Goal: Information Seeking & Learning: Compare options

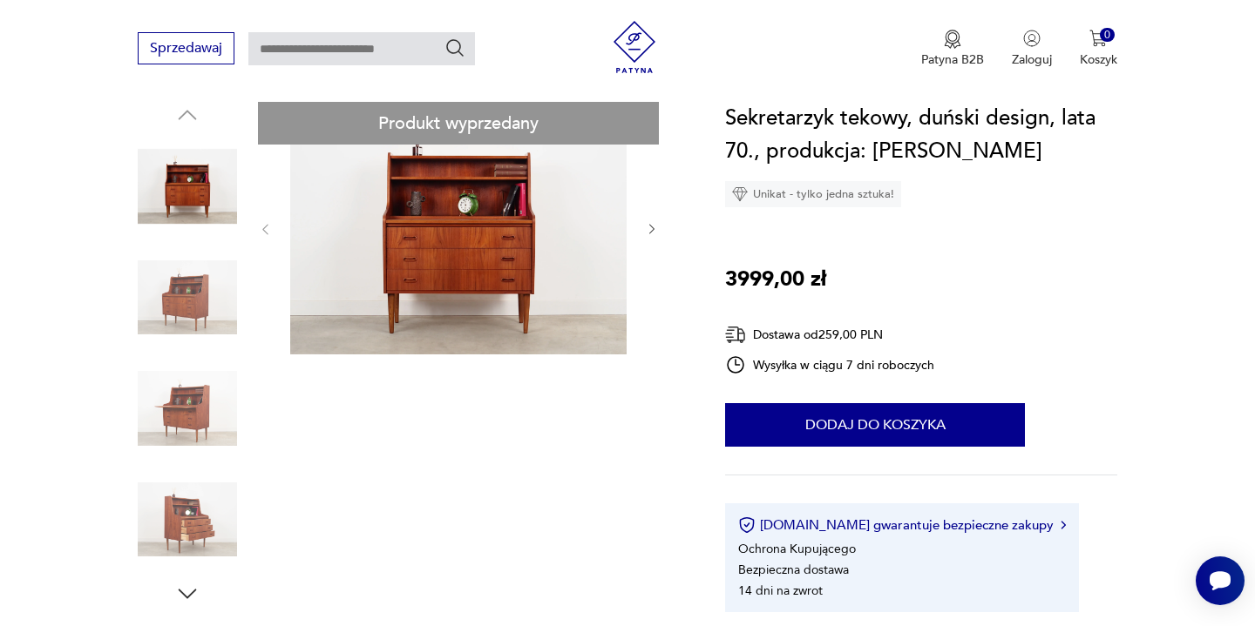
click at [659, 227] on icon "button" at bounding box center [652, 229] width 15 height 15
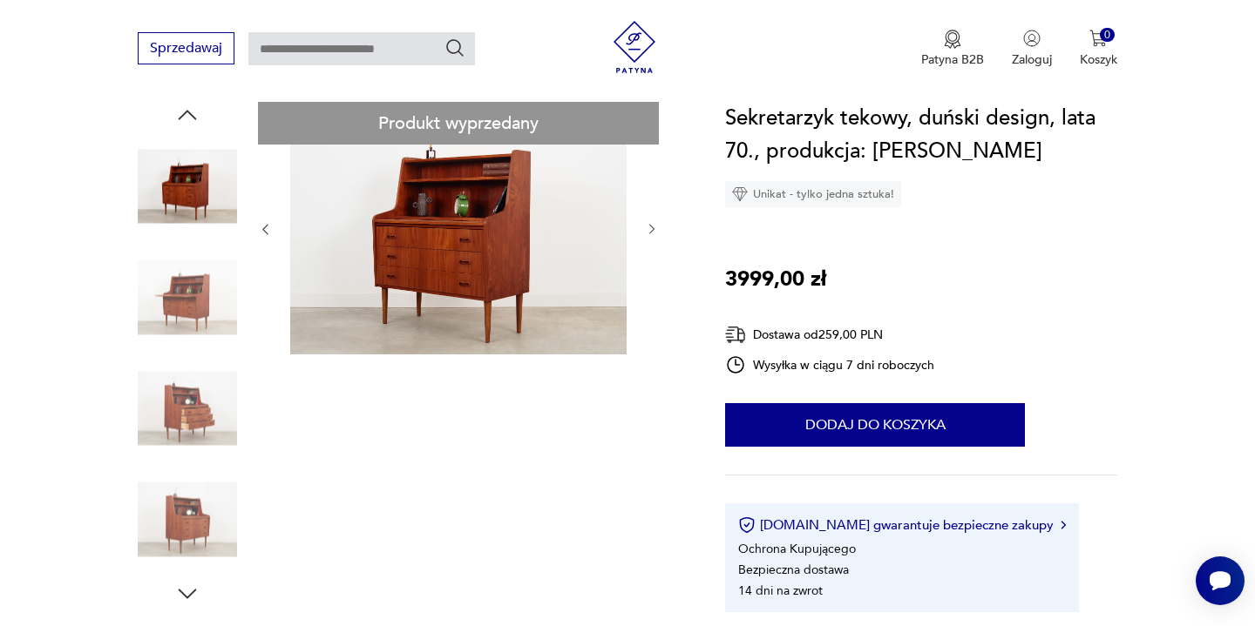
click at [659, 227] on icon "button" at bounding box center [652, 229] width 15 height 15
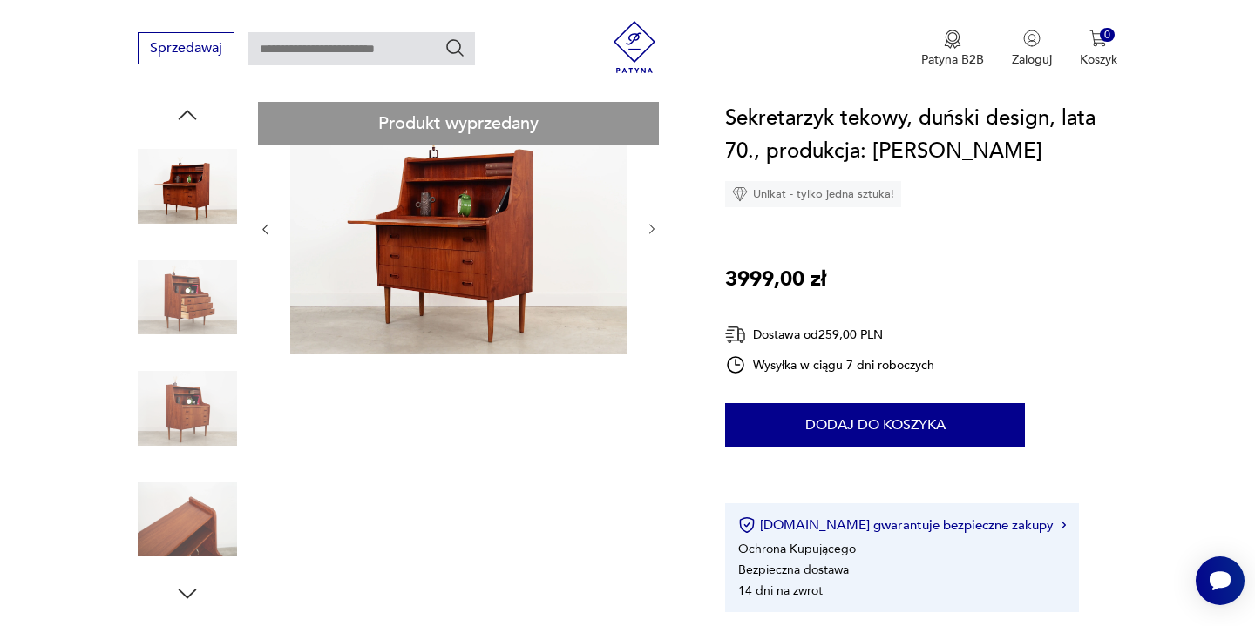
click at [659, 227] on icon "button" at bounding box center [652, 229] width 15 height 15
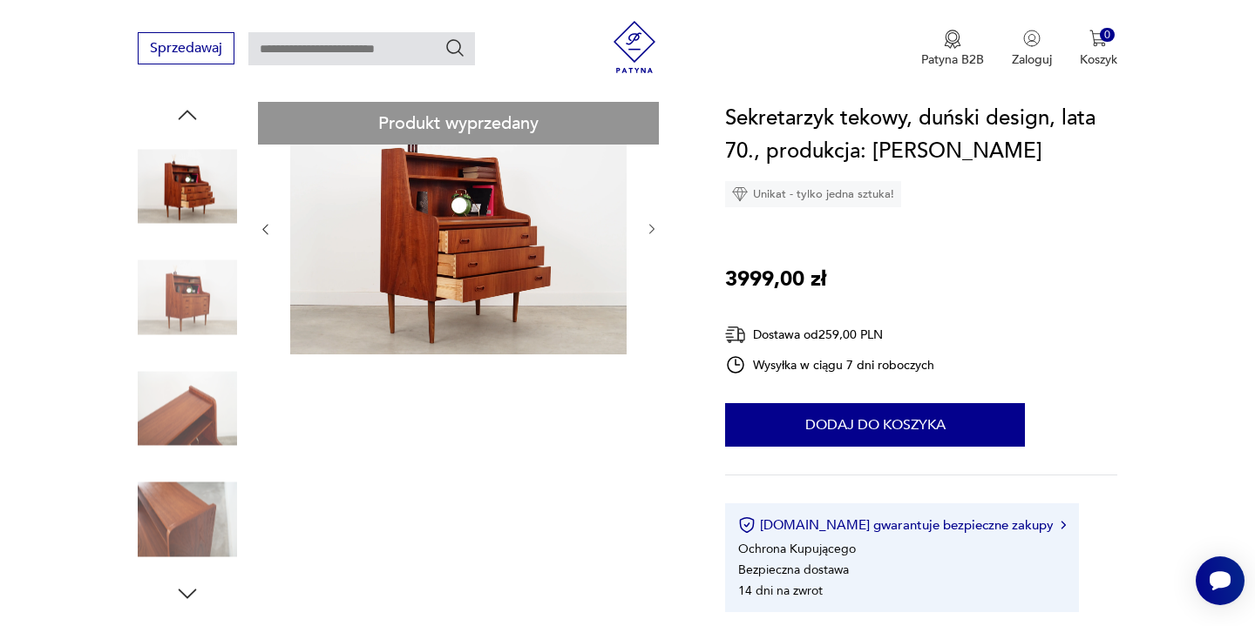
click at [659, 227] on icon "button" at bounding box center [652, 229] width 15 height 15
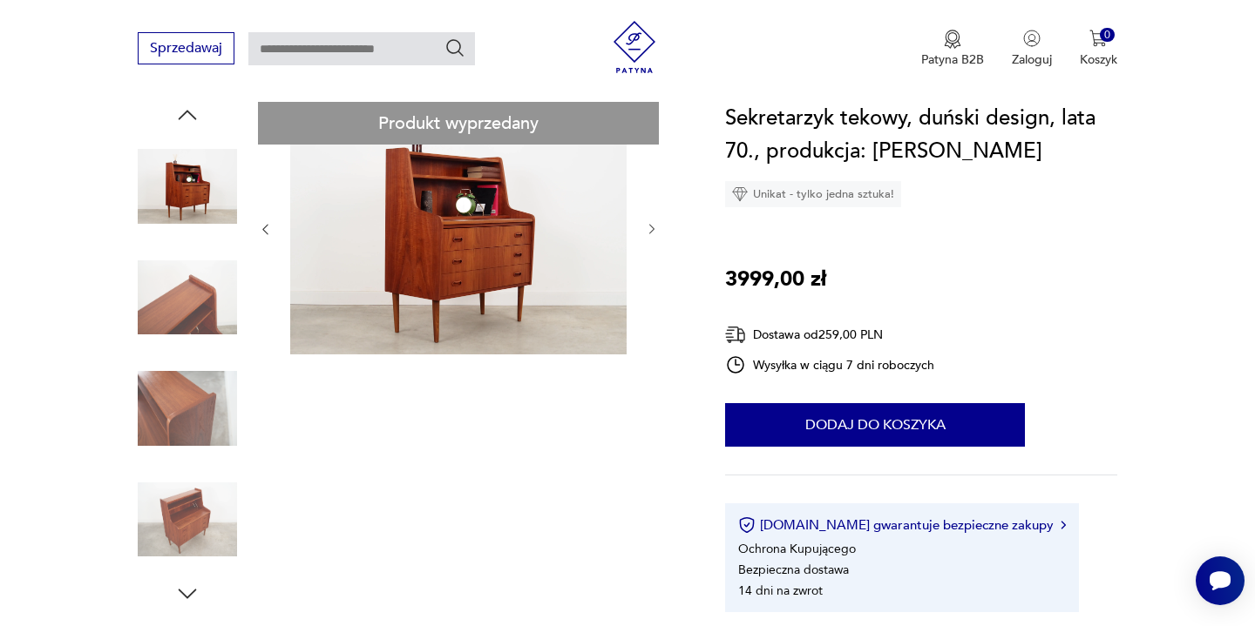
click at [659, 227] on icon "button" at bounding box center [652, 229] width 15 height 15
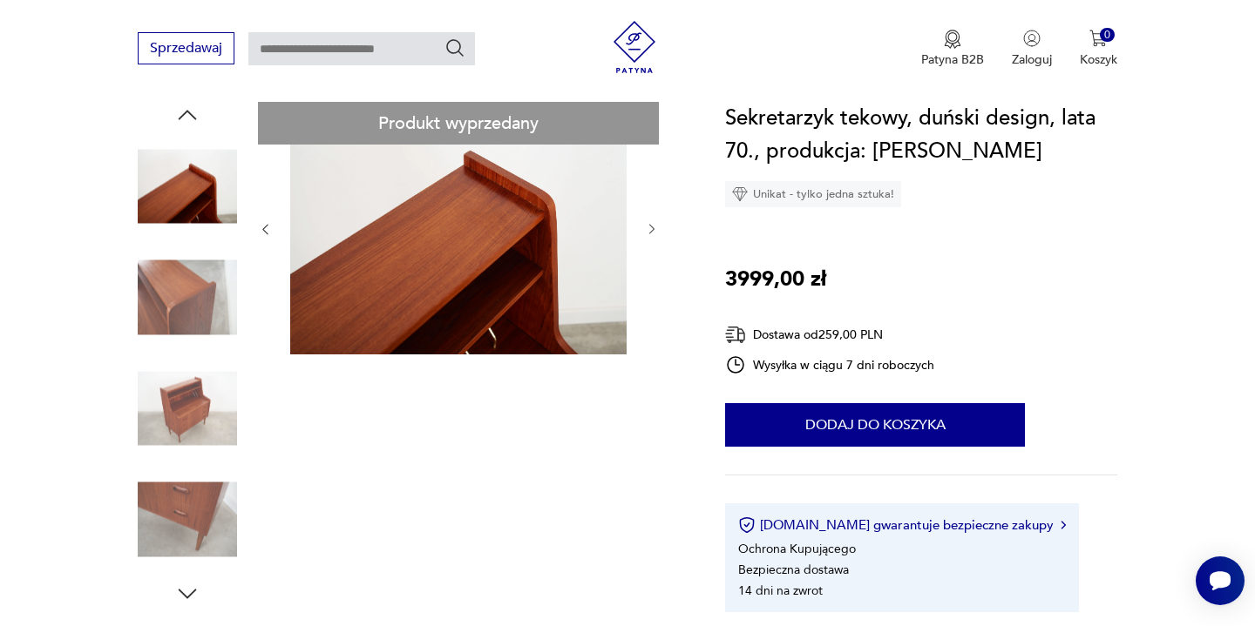
click at [659, 227] on icon "button" at bounding box center [652, 229] width 15 height 15
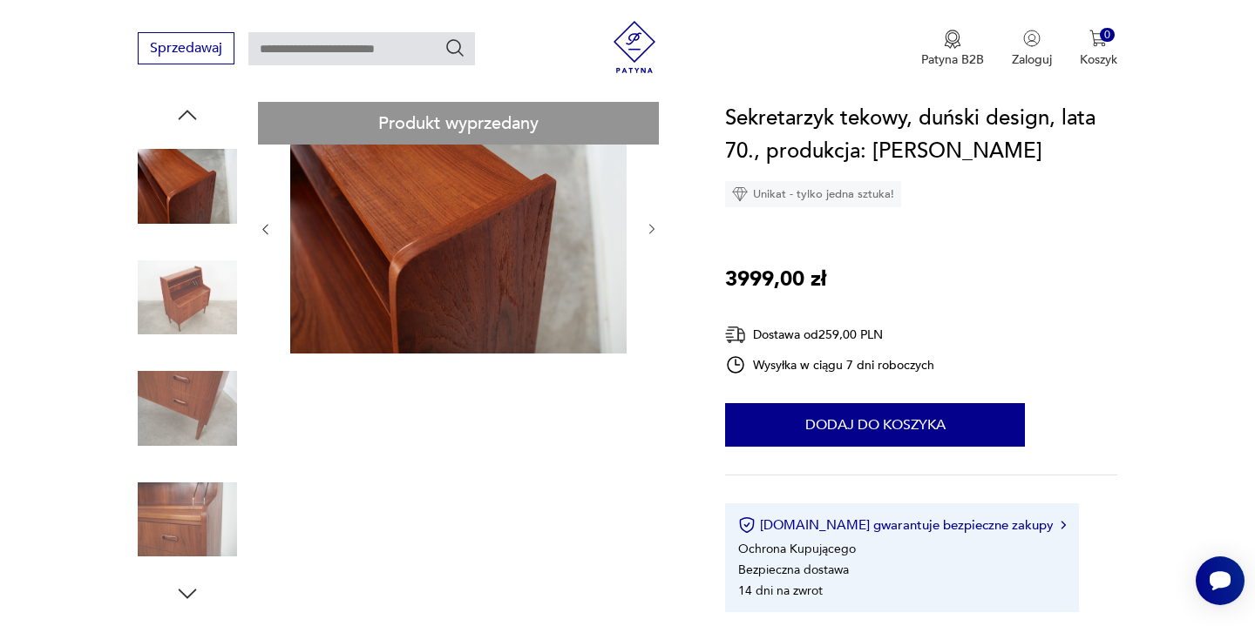
click at [659, 227] on icon "button" at bounding box center [652, 229] width 15 height 15
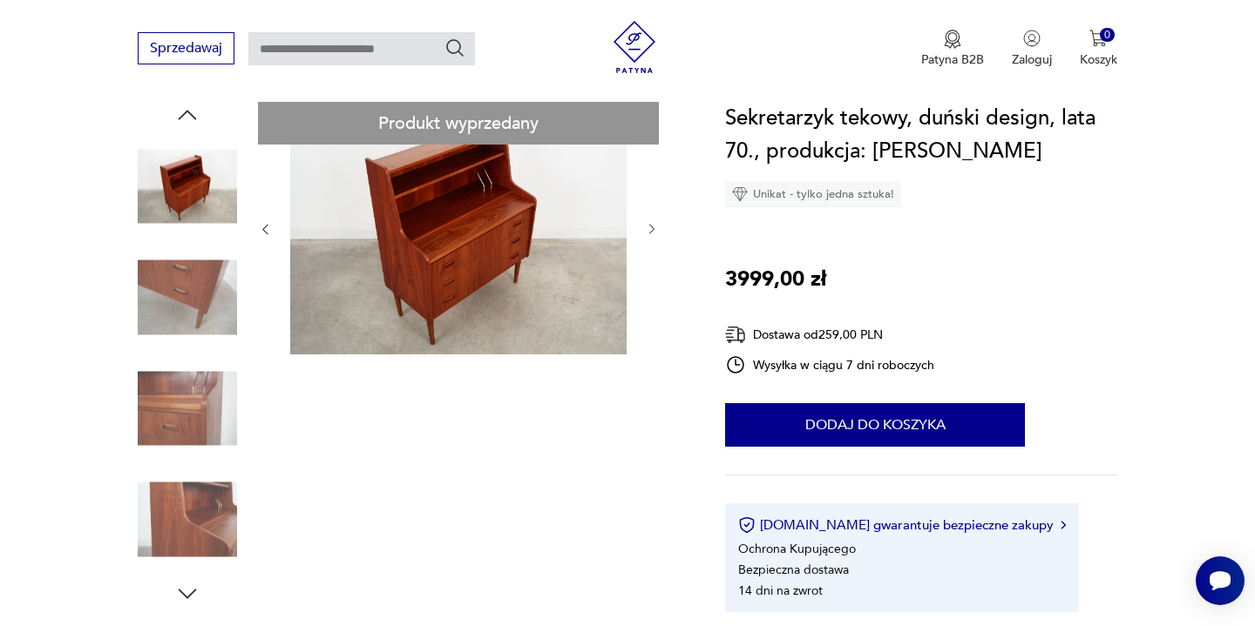
click at [659, 227] on icon "button" at bounding box center [652, 229] width 15 height 15
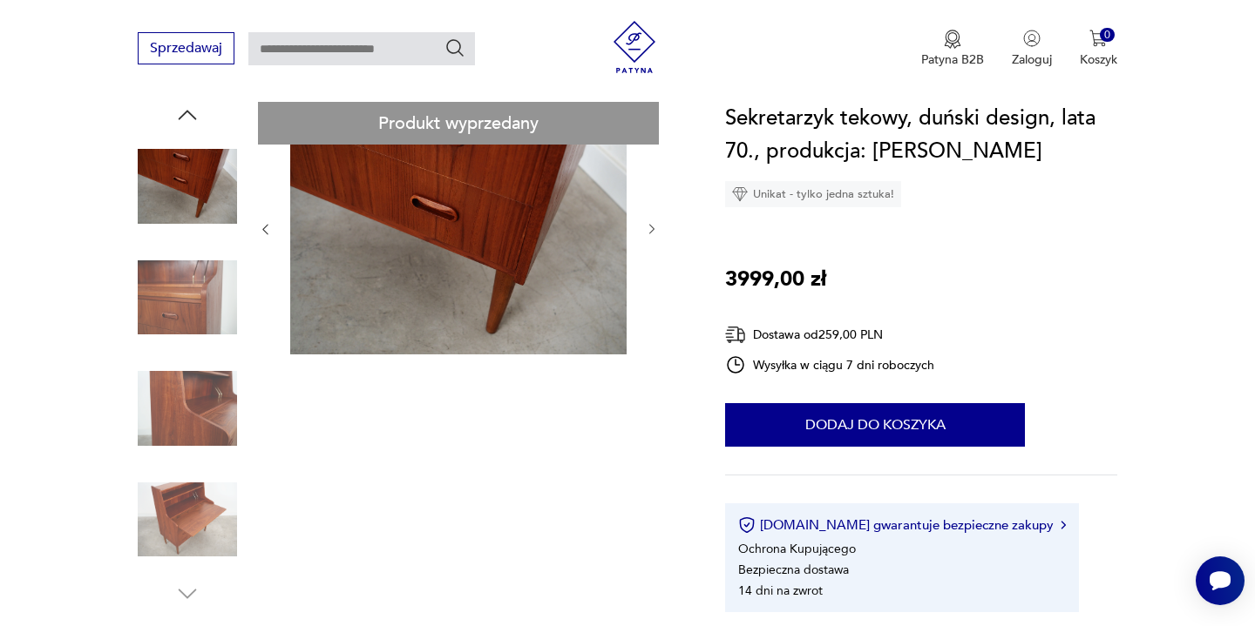
click at [659, 227] on icon "button" at bounding box center [652, 229] width 15 height 15
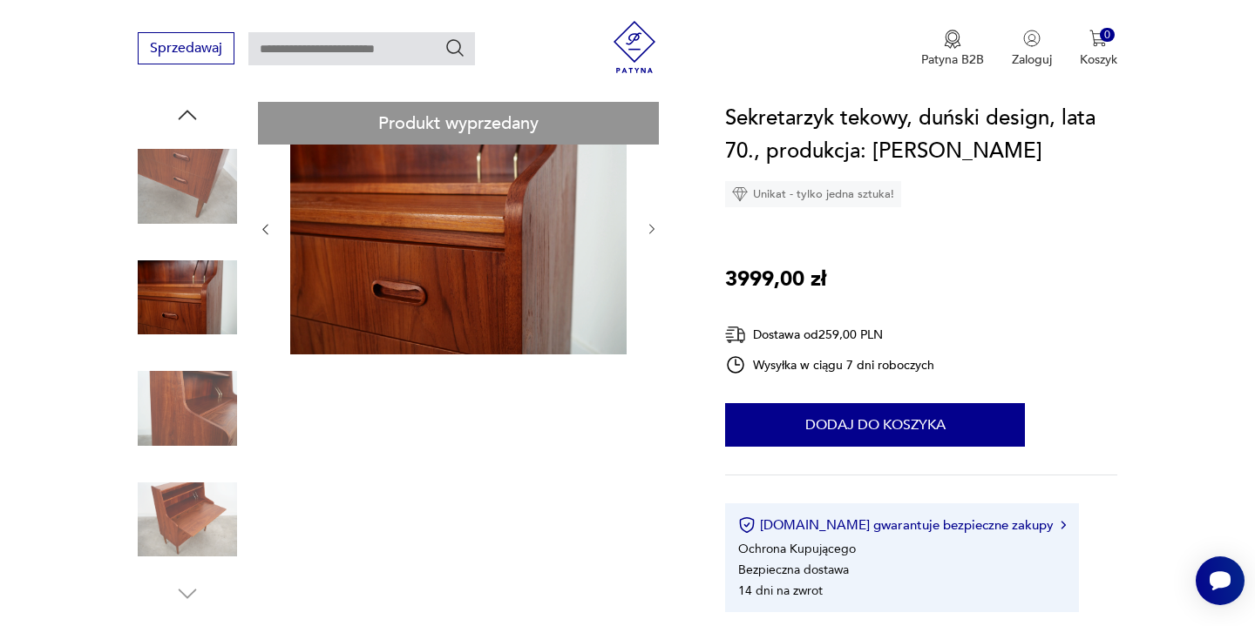
click at [659, 227] on icon "button" at bounding box center [652, 229] width 15 height 15
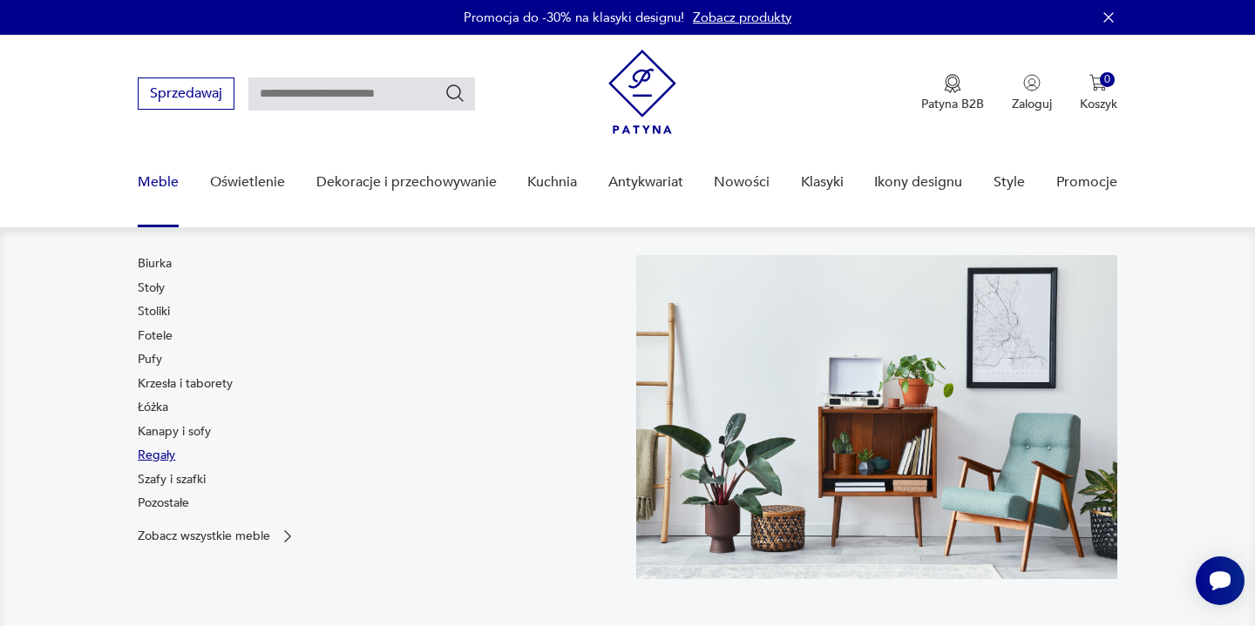
click at [163, 453] on link "Regały" at bounding box center [156, 455] width 37 height 17
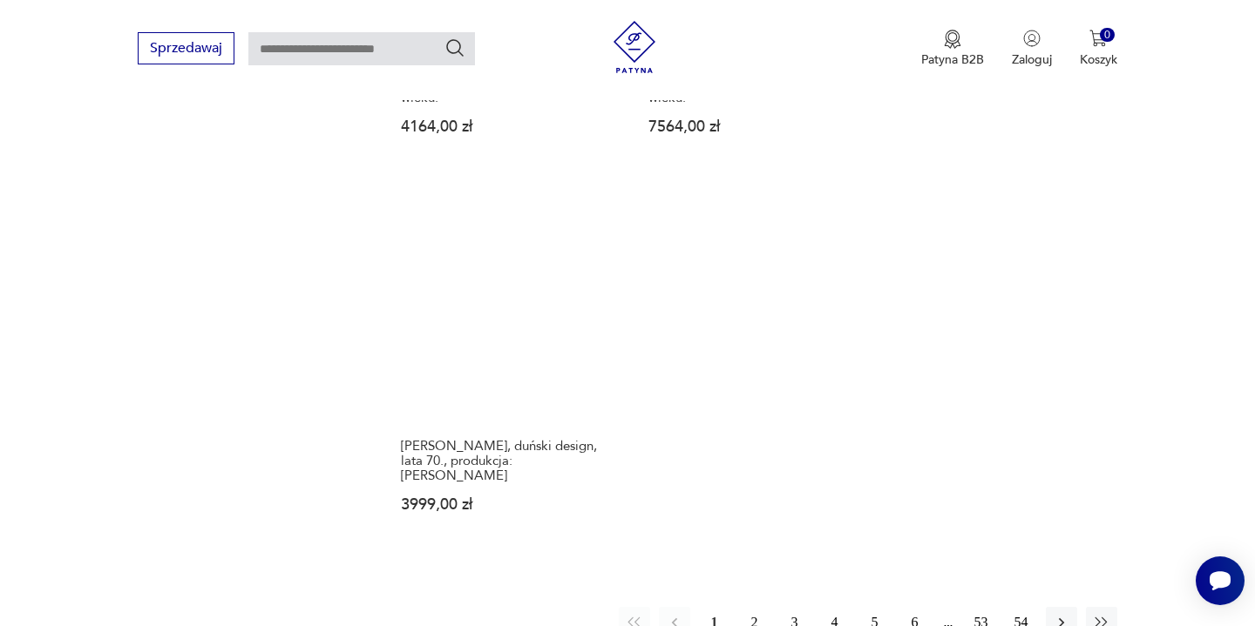
scroll to position [2561, 0]
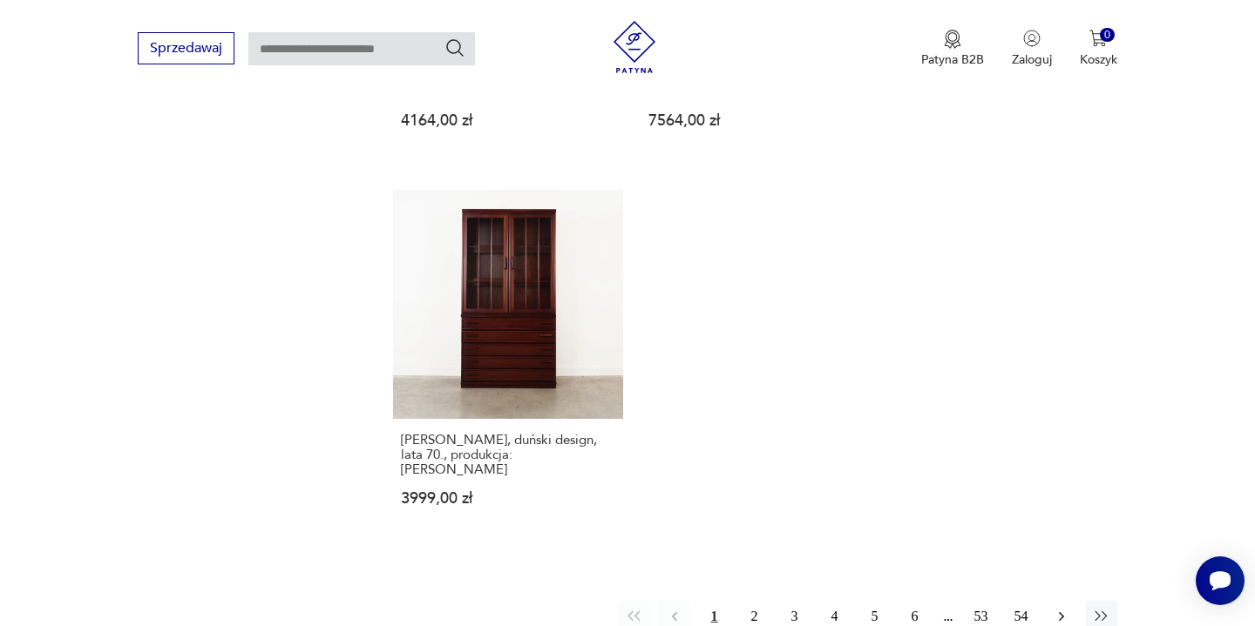
click at [1065, 608] on icon "button" at bounding box center [1060, 616] width 17 height 17
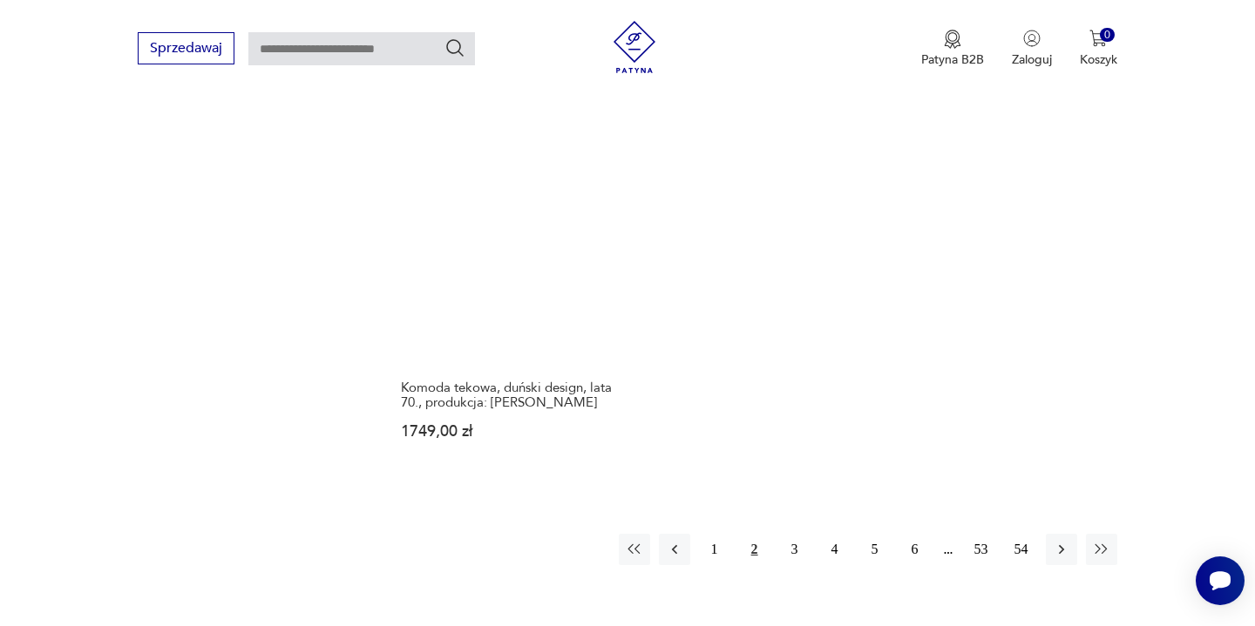
scroll to position [2659, 0]
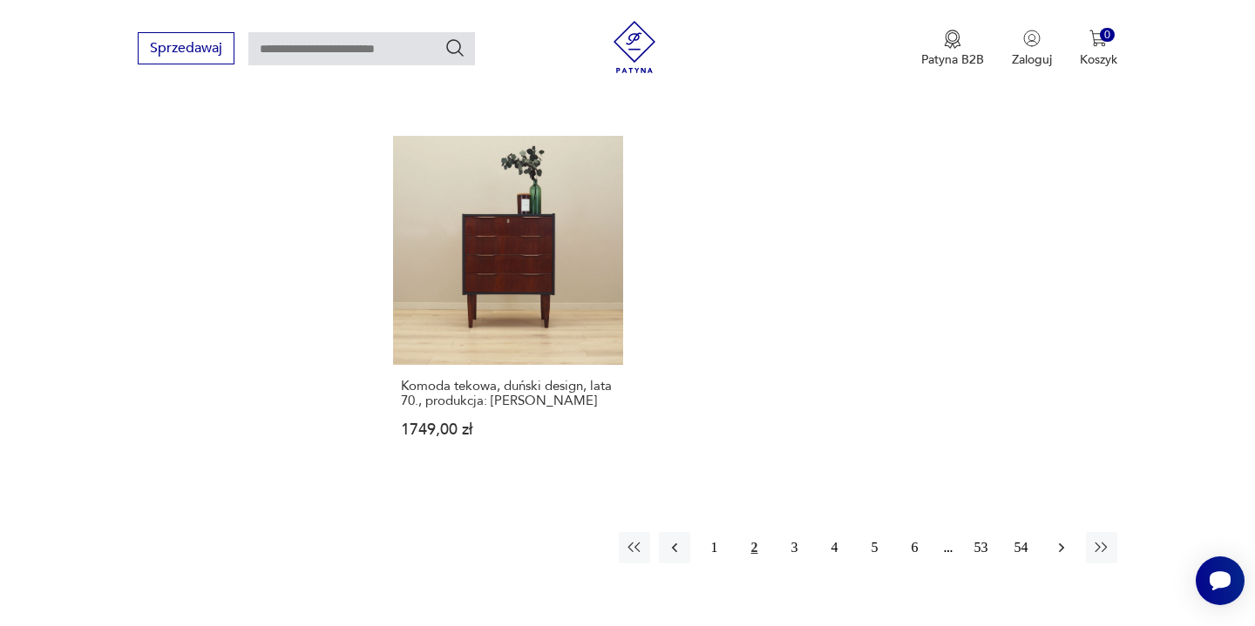
click at [1059, 539] on icon "button" at bounding box center [1060, 547] width 17 height 17
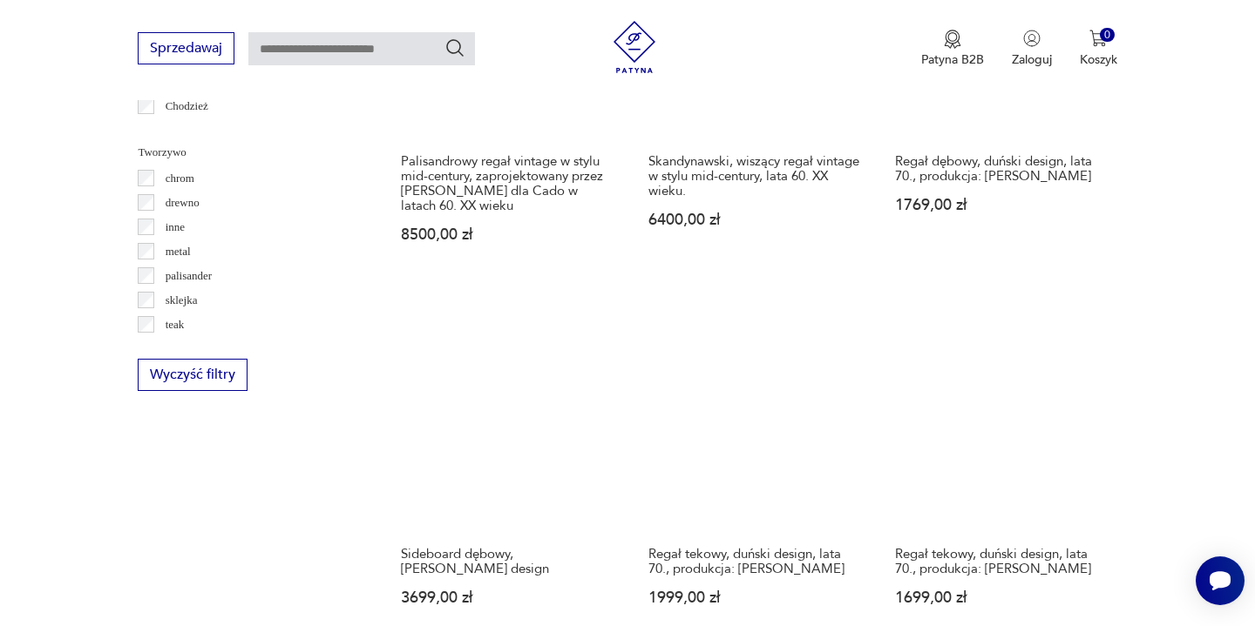
scroll to position [2060, 0]
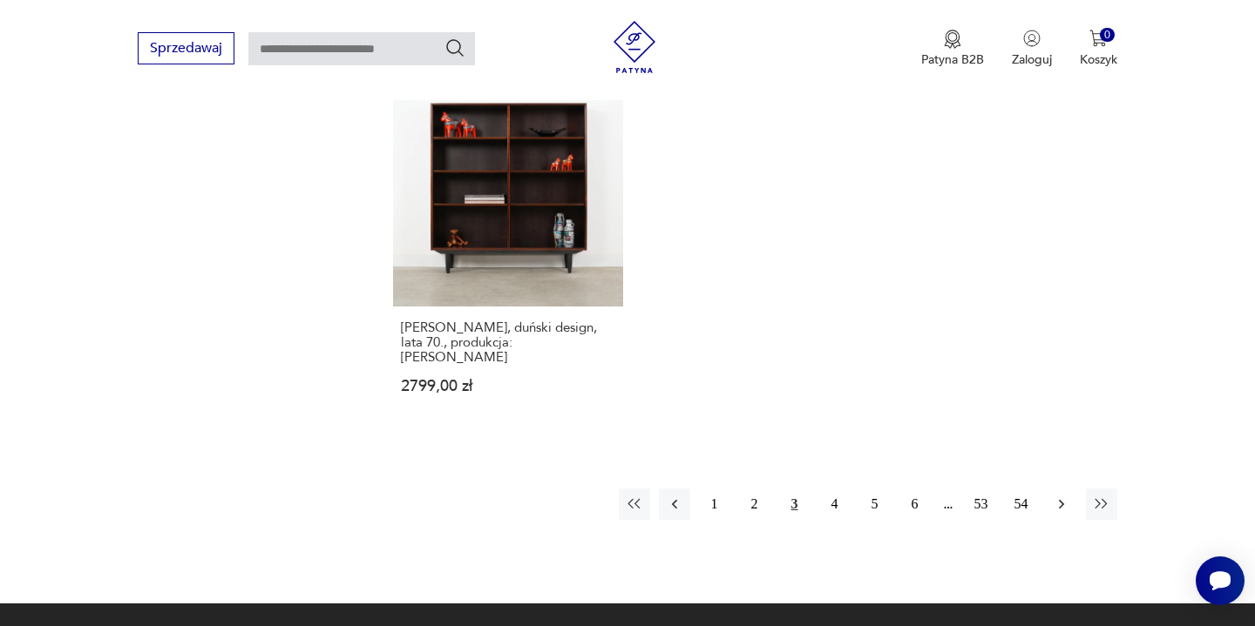
click at [1054, 496] on icon "button" at bounding box center [1060, 504] width 17 height 17
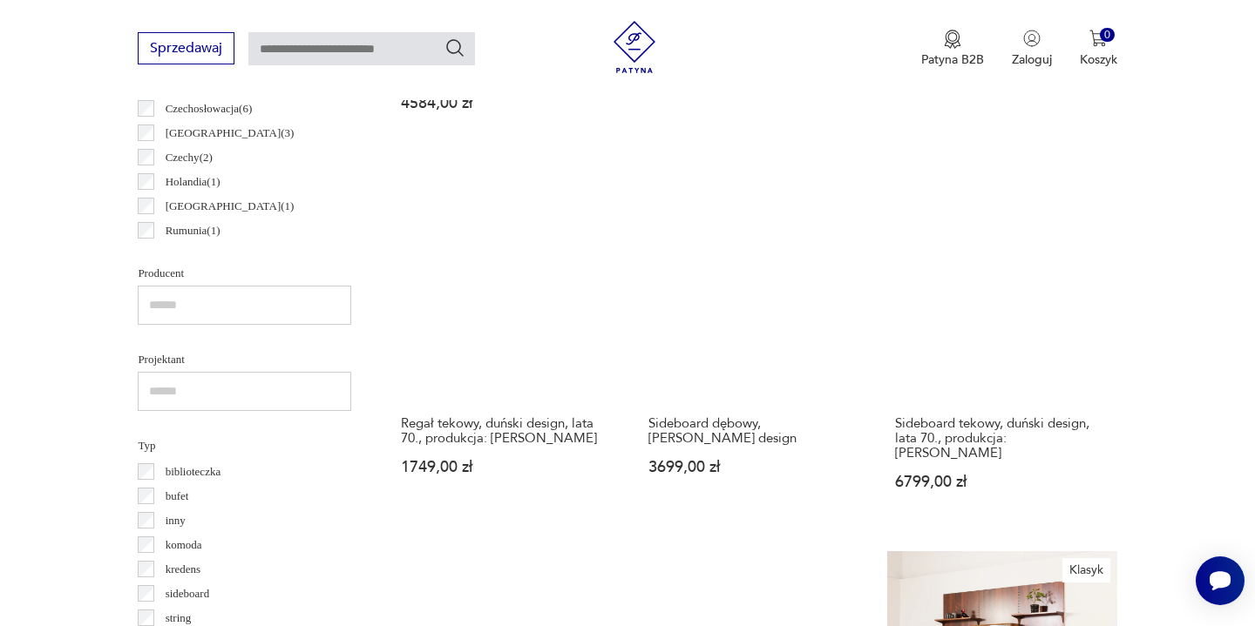
scroll to position [1004, 0]
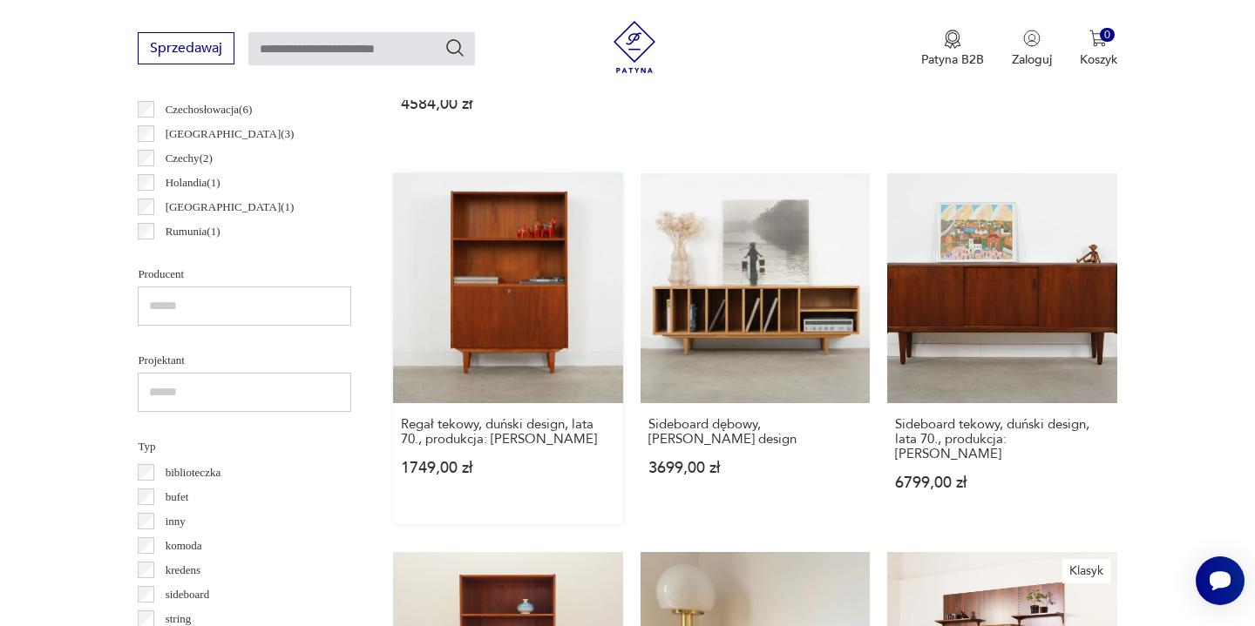
click at [525, 311] on link "Regał tekowy, duński design, lata 70., produkcja: [PERSON_NAME] 1749,00 zł" at bounding box center [507, 348] width 229 height 350
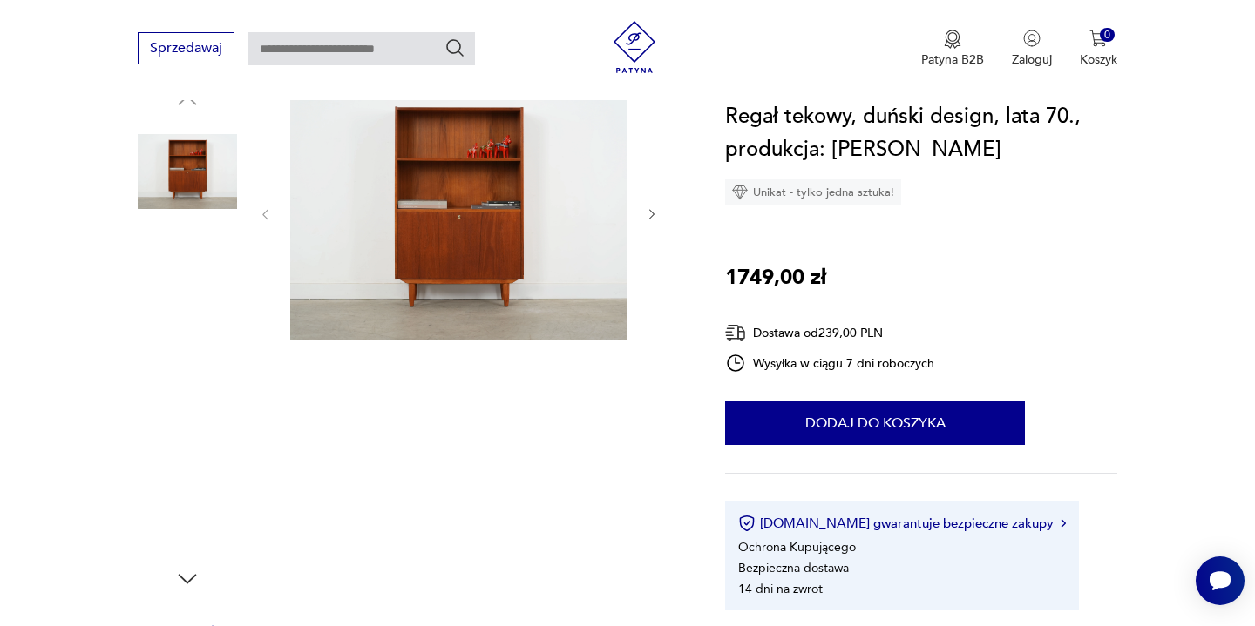
scroll to position [192, 0]
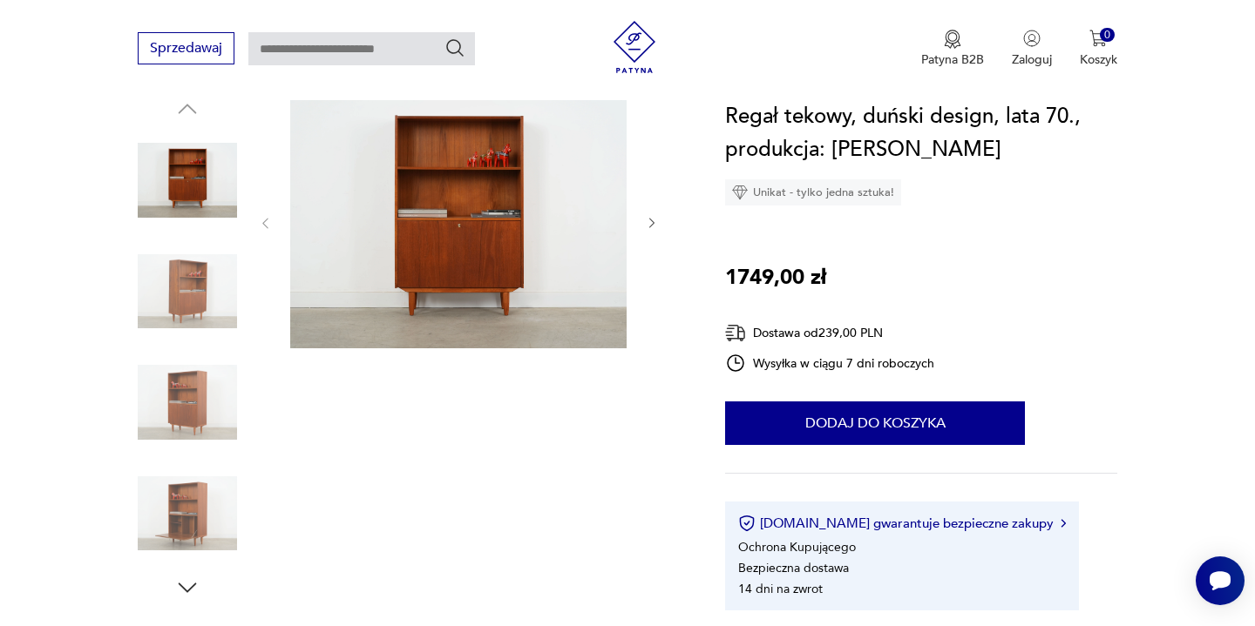
click at [653, 225] on icon "button" at bounding box center [652, 223] width 15 height 15
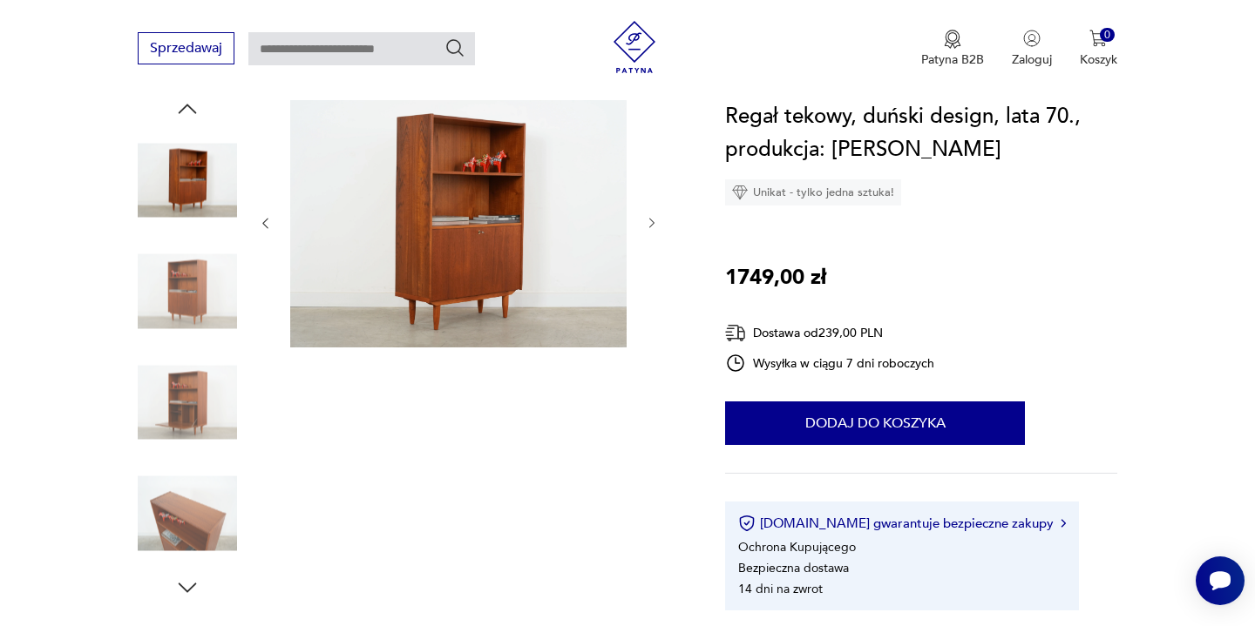
click at [653, 225] on icon "button" at bounding box center [652, 223] width 15 height 15
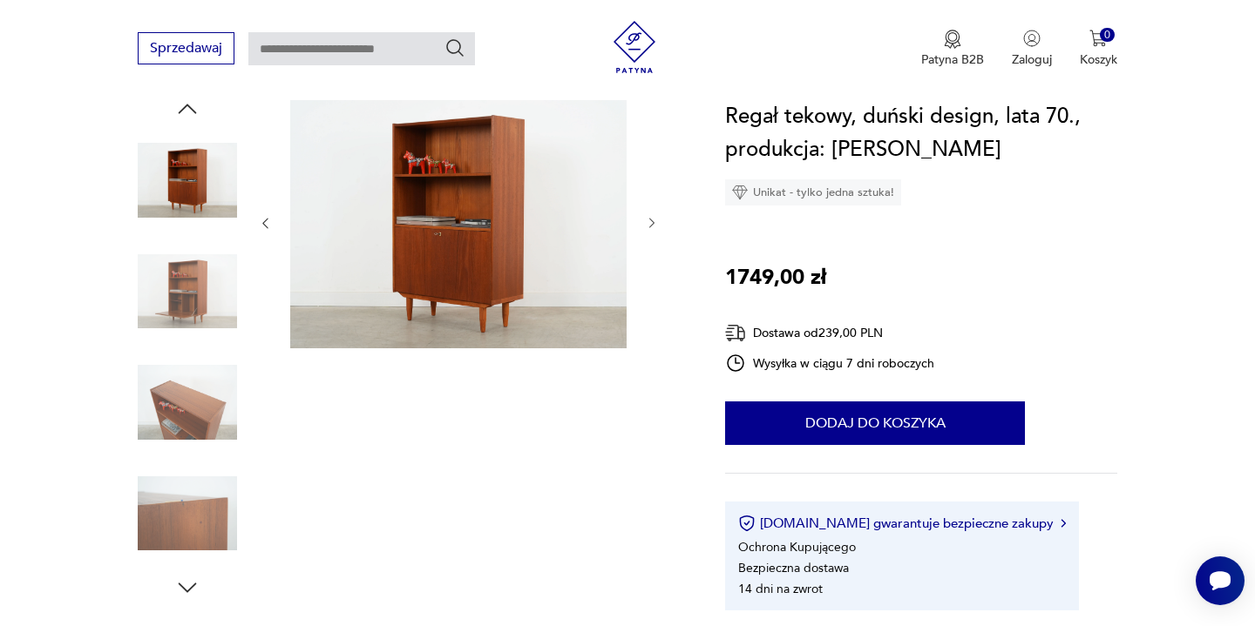
click at [653, 225] on icon "button" at bounding box center [652, 223] width 15 height 15
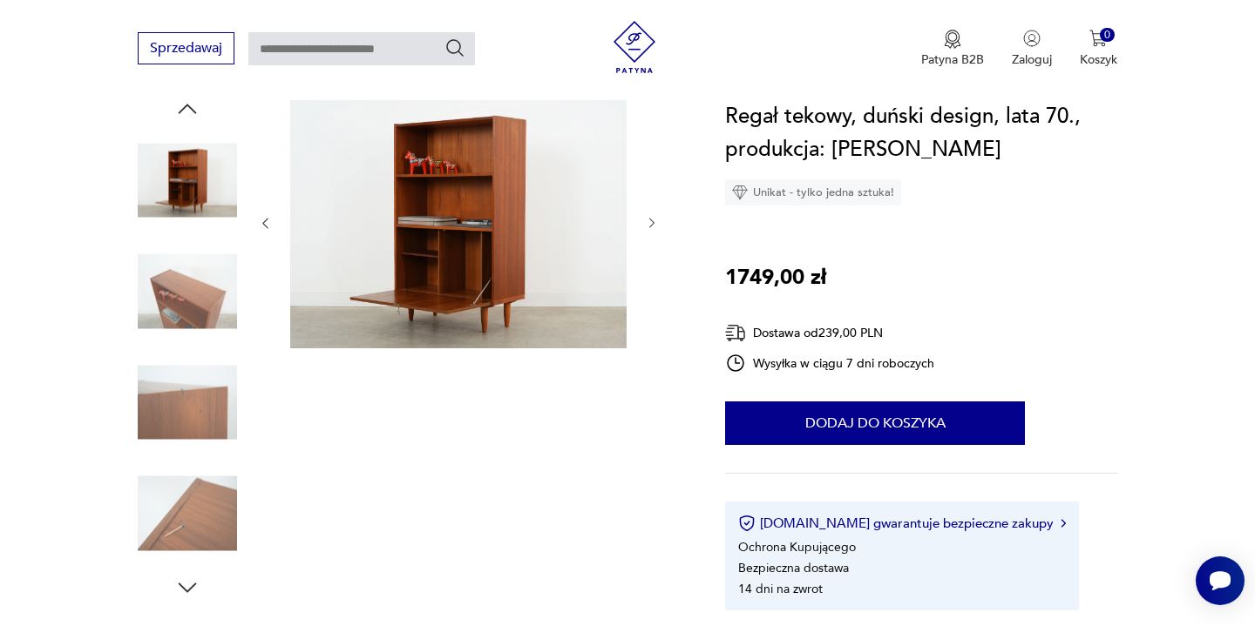
click at [653, 225] on icon "button" at bounding box center [652, 223] width 15 height 15
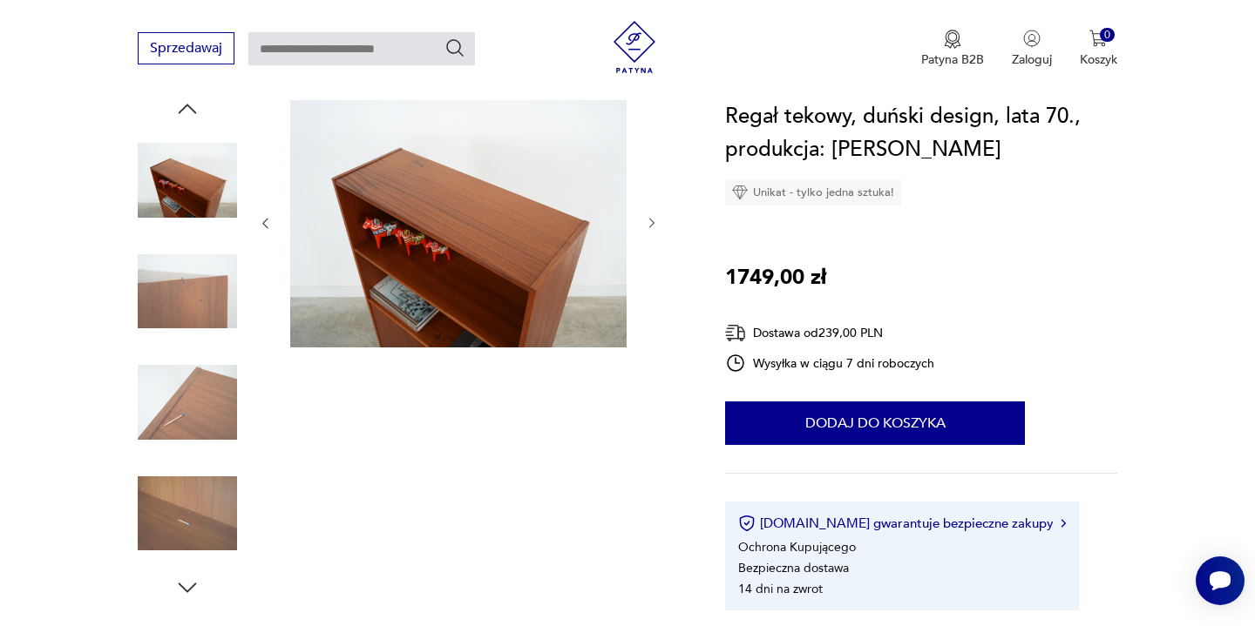
click at [653, 225] on icon "button" at bounding box center [652, 223] width 15 height 15
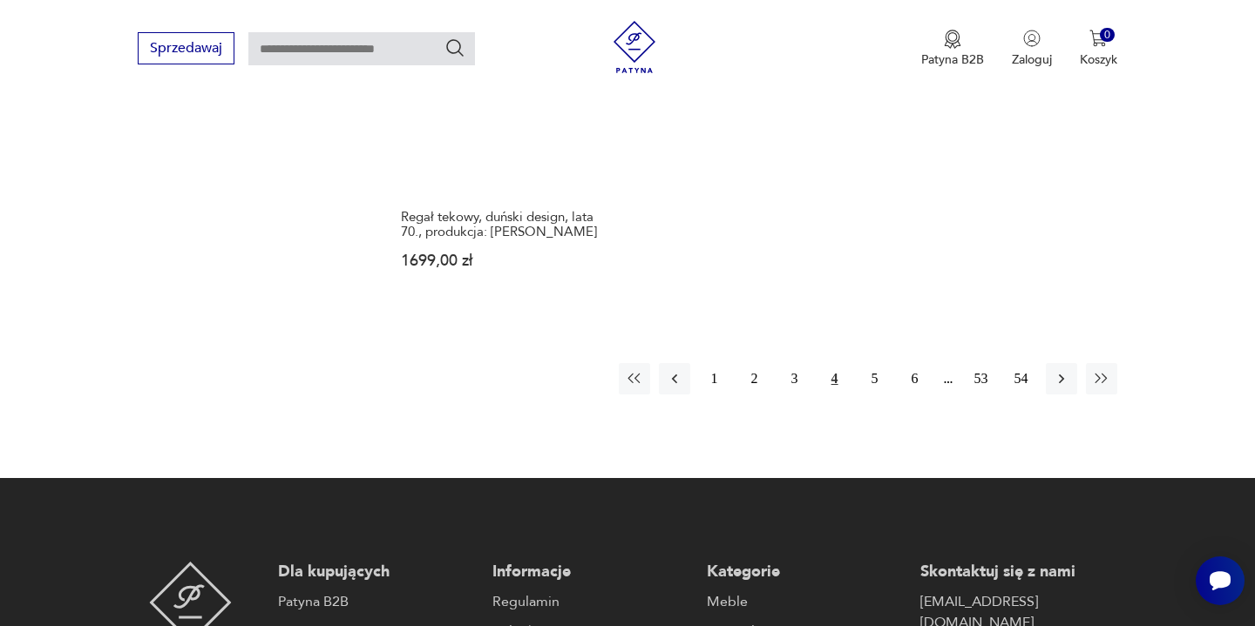
scroll to position [2744, 0]
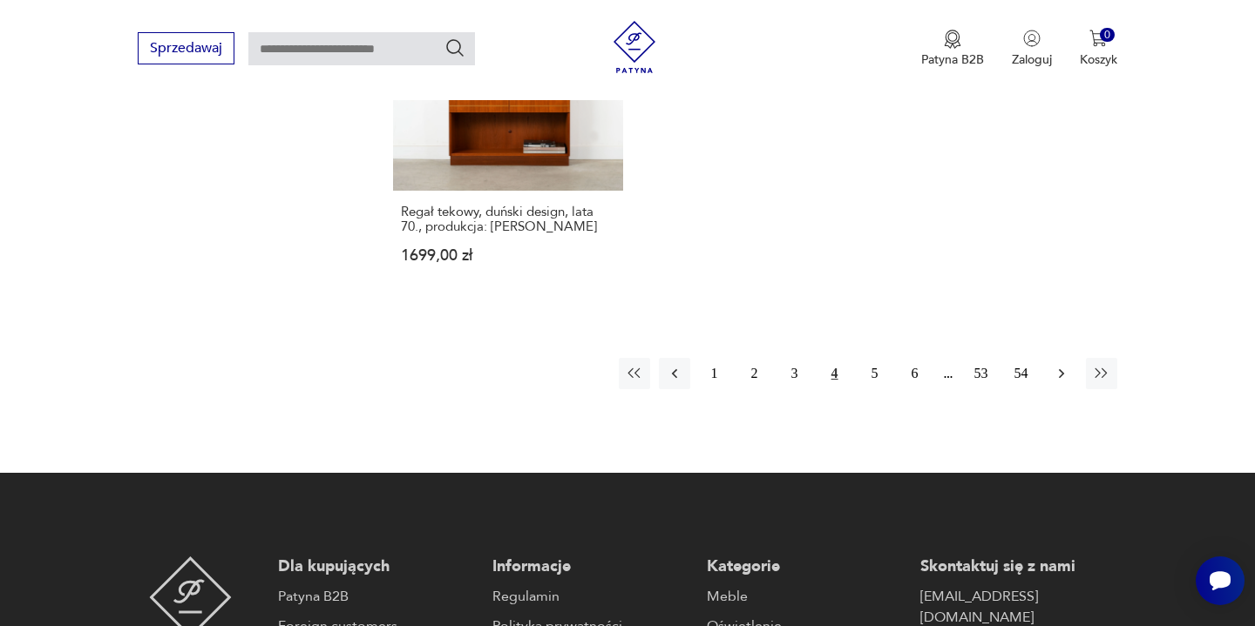
click at [1062, 369] on icon "button" at bounding box center [1060, 374] width 5 height 10
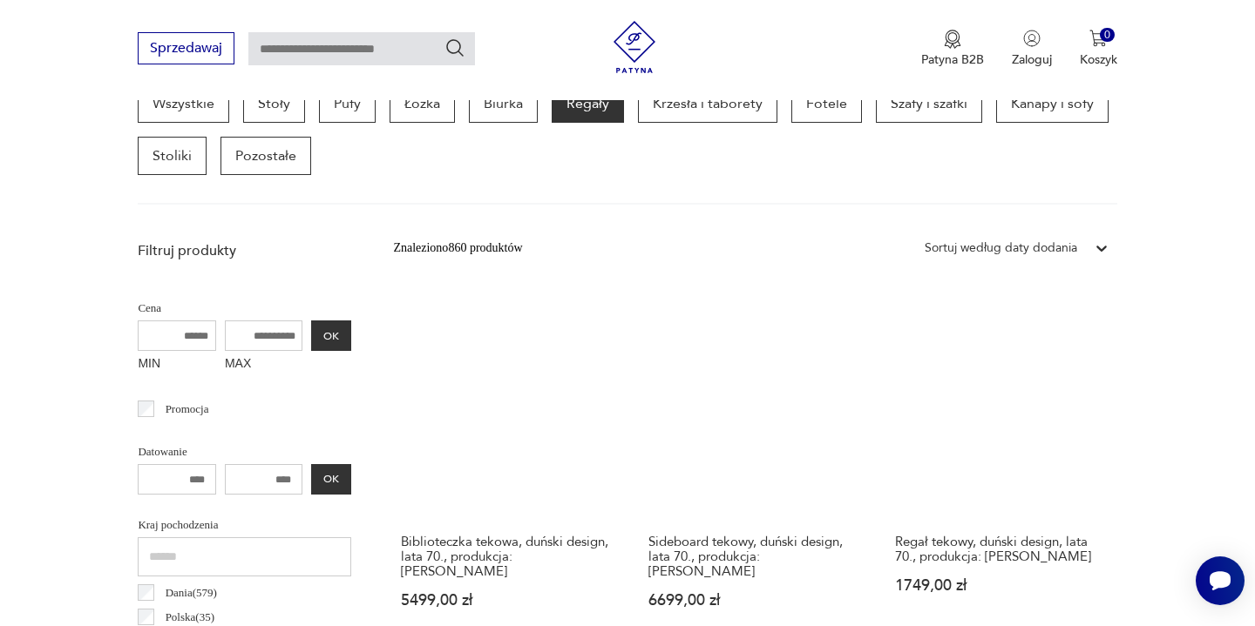
scroll to position [533, 0]
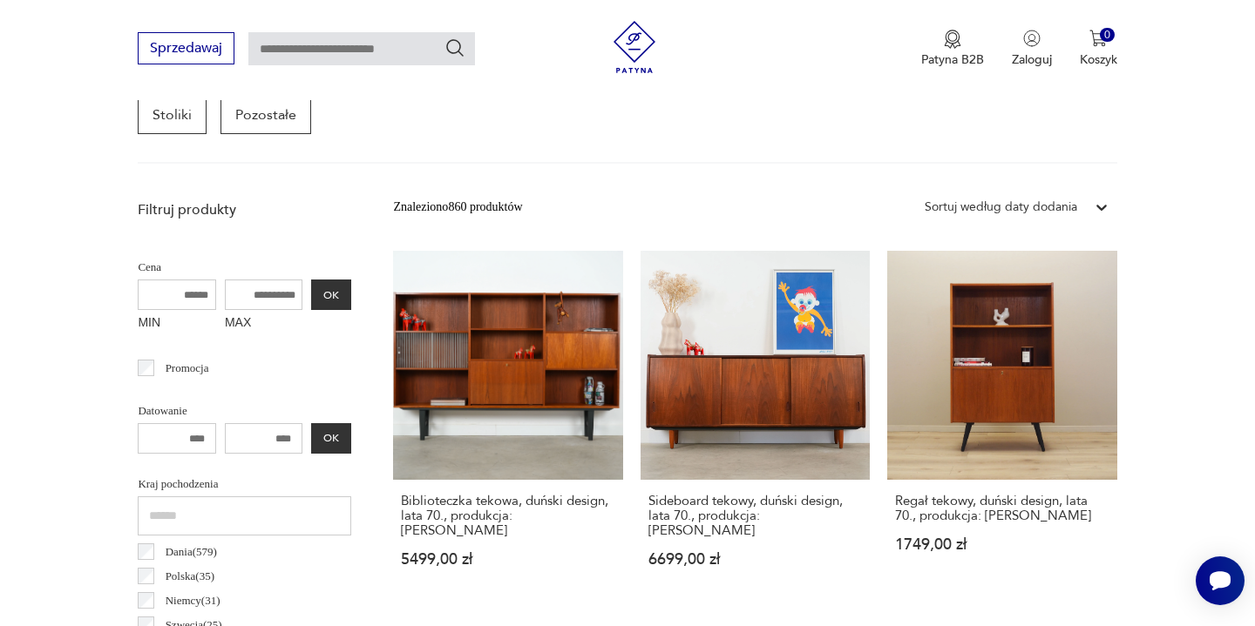
click at [1030, 206] on div "Sortuj według daty dodania" at bounding box center [1000, 207] width 152 height 19
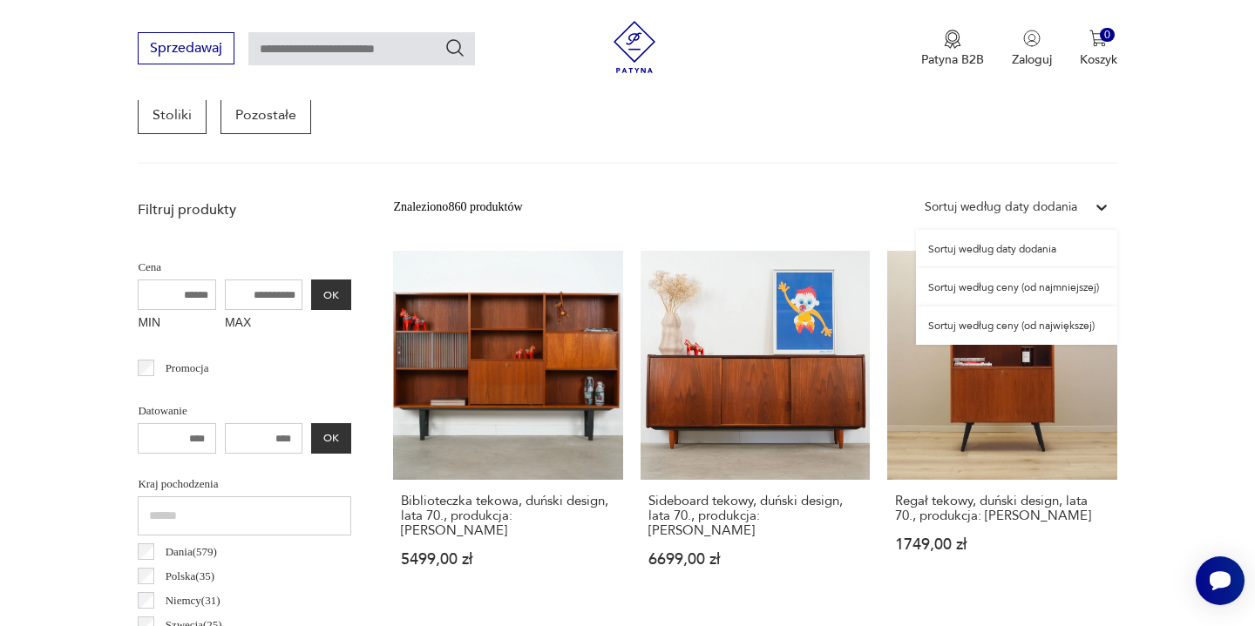
click at [1009, 294] on div "Sortuj według ceny (od najmniejszej)" at bounding box center [1016, 287] width 201 height 38
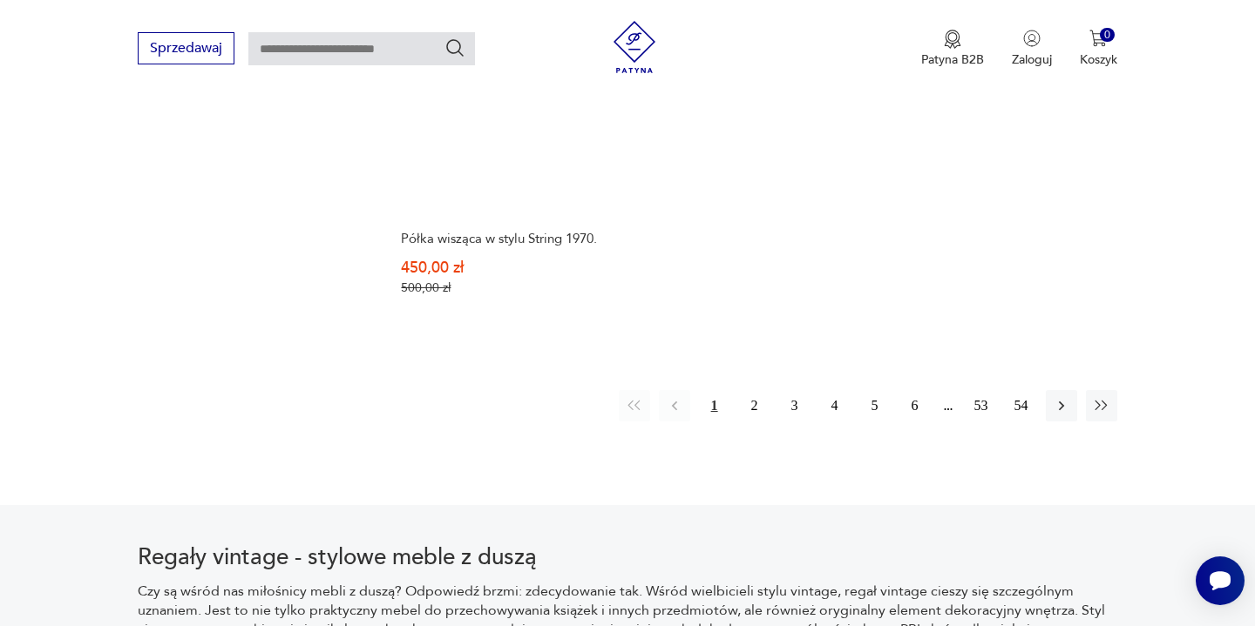
scroll to position [2723, 0]
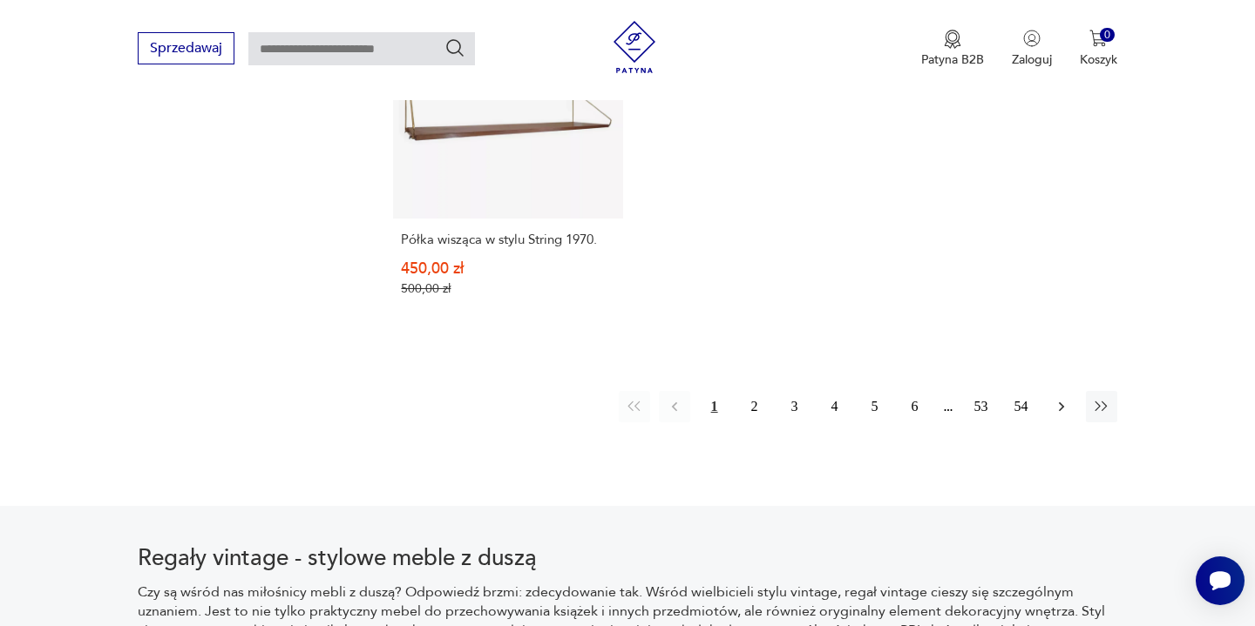
click at [1067, 398] on icon "button" at bounding box center [1060, 406] width 17 height 17
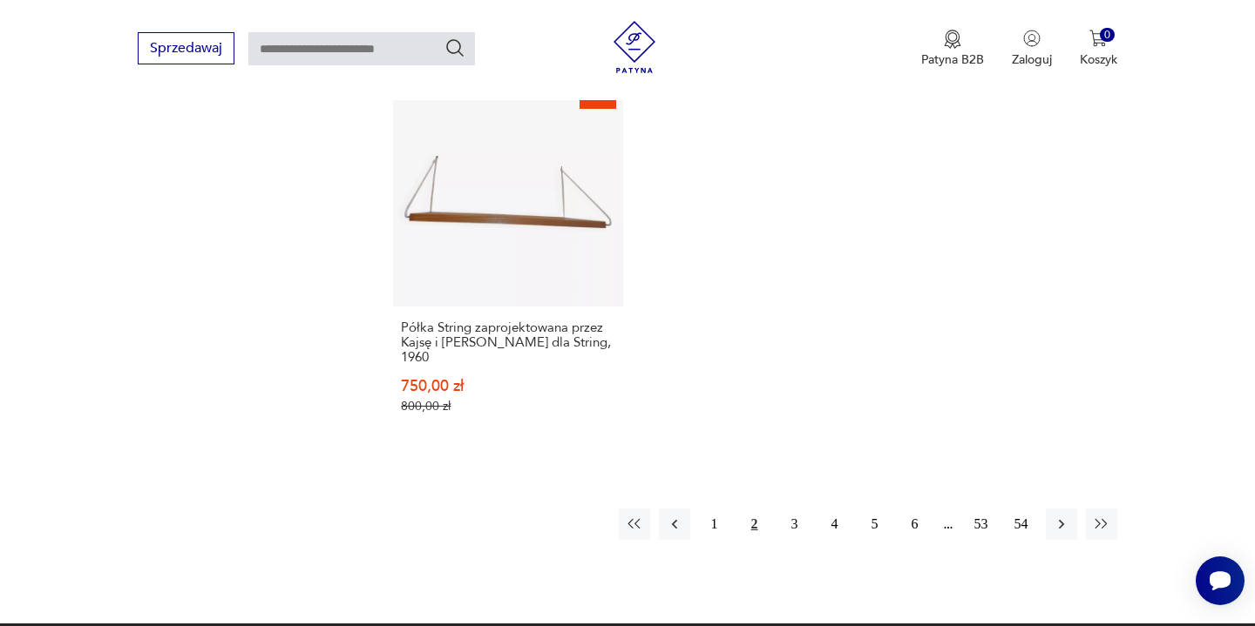
scroll to position [2615, 0]
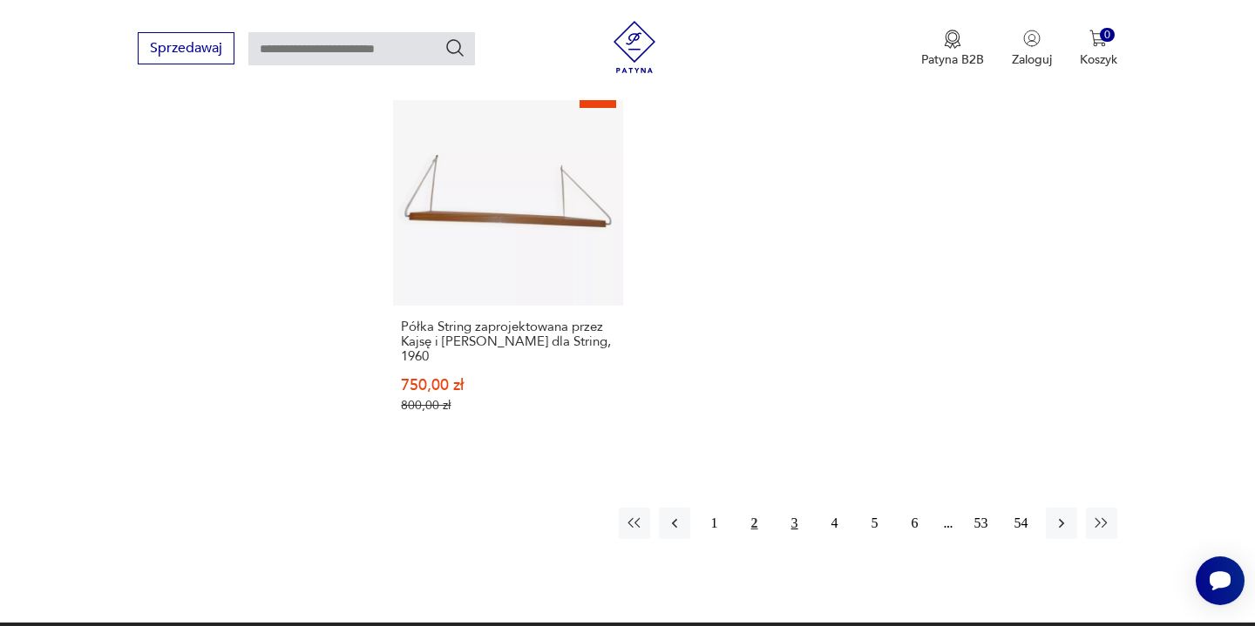
click at [793, 526] on button "3" at bounding box center [794, 523] width 31 height 31
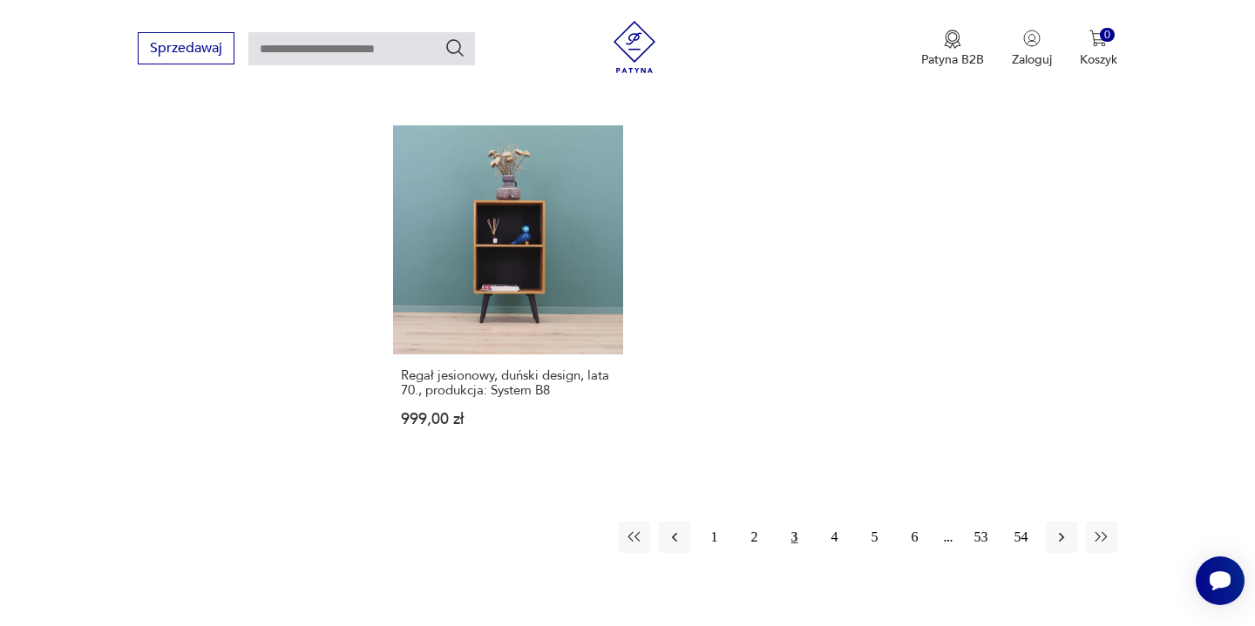
scroll to position [2588, 0]
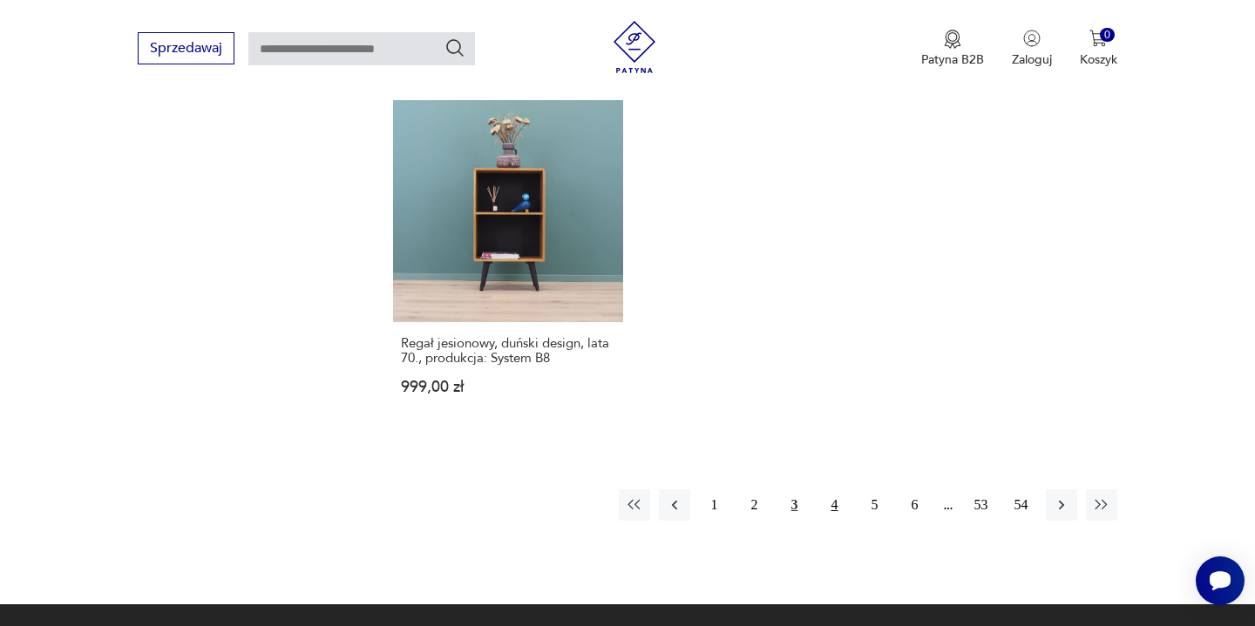
click at [836, 490] on button "4" at bounding box center [834, 505] width 31 height 31
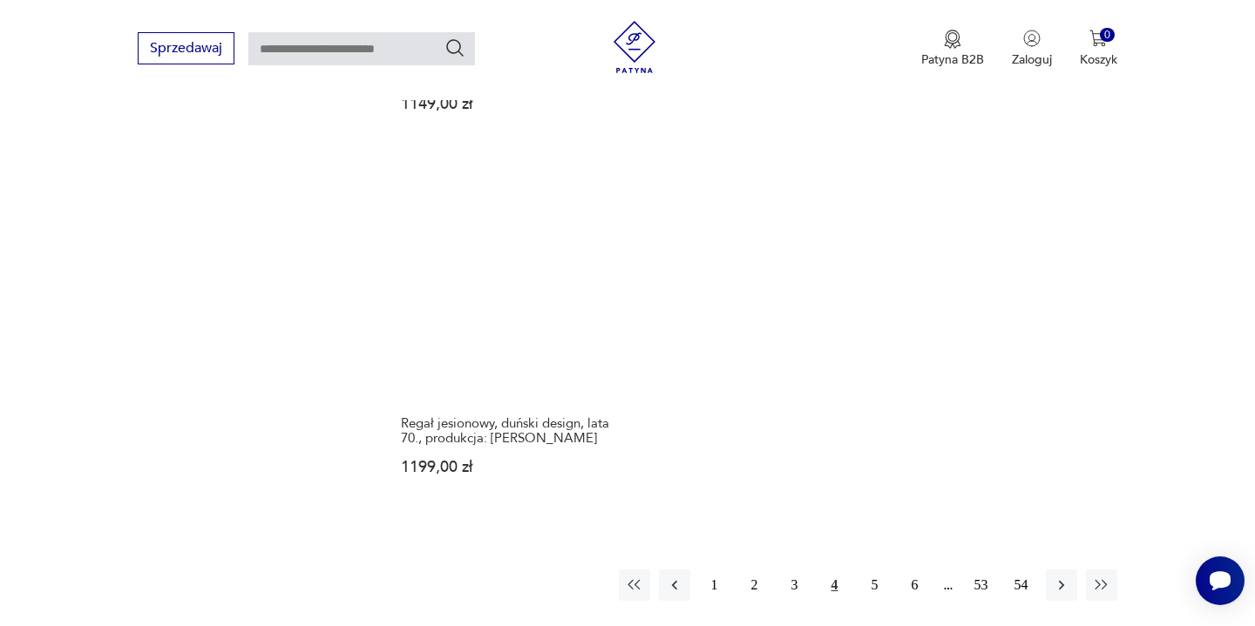
scroll to position [2529, 0]
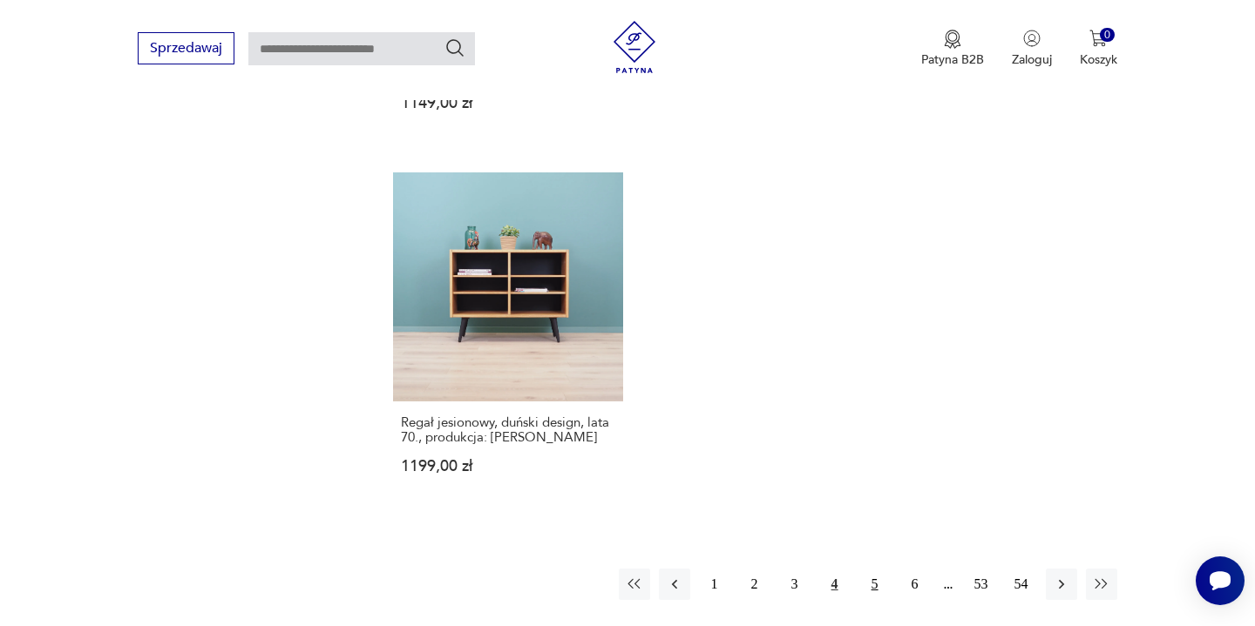
click at [876, 569] on button "5" at bounding box center [874, 584] width 31 height 31
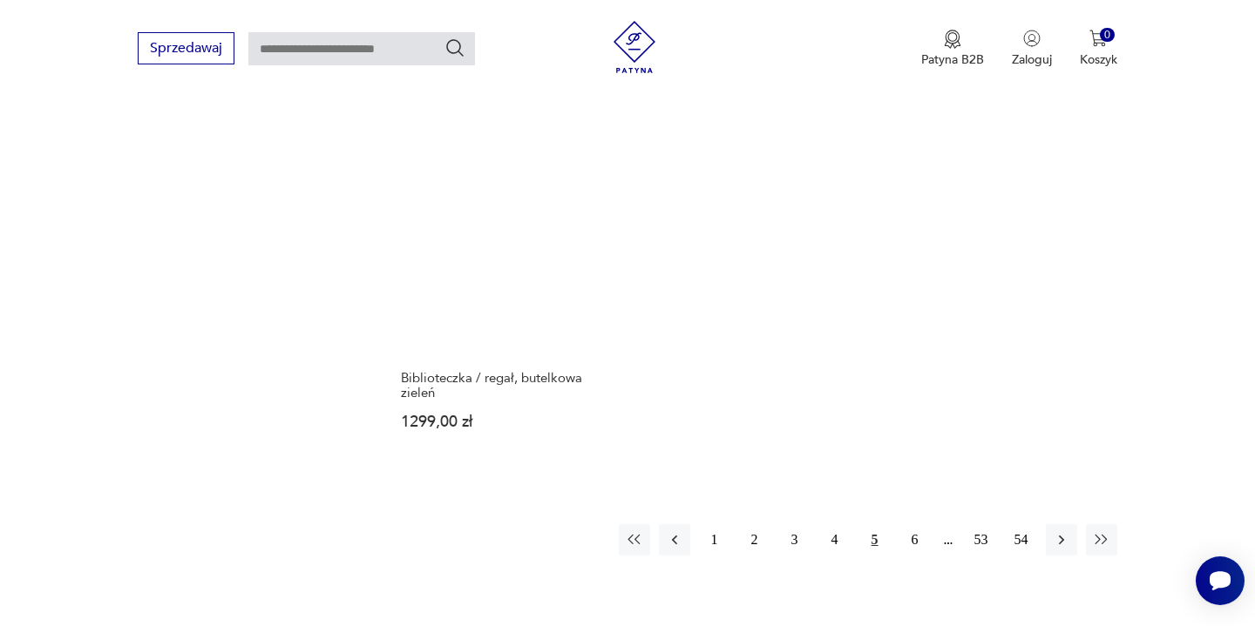
scroll to position [2602, 0]
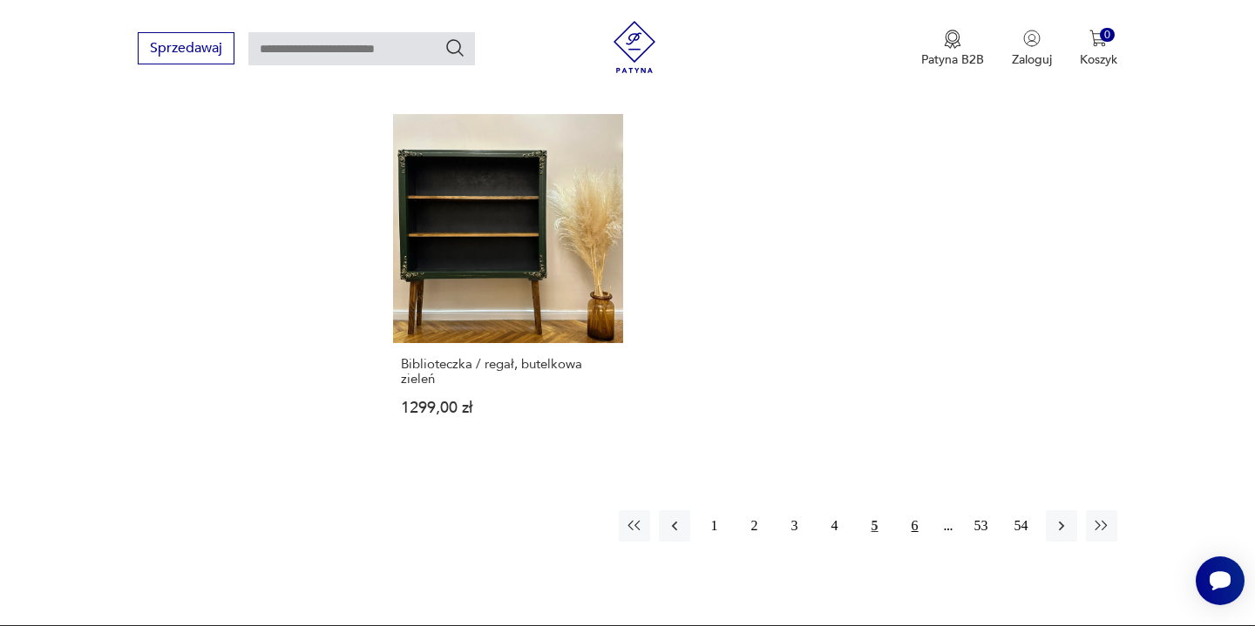
click at [915, 511] on button "6" at bounding box center [914, 526] width 31 height 31
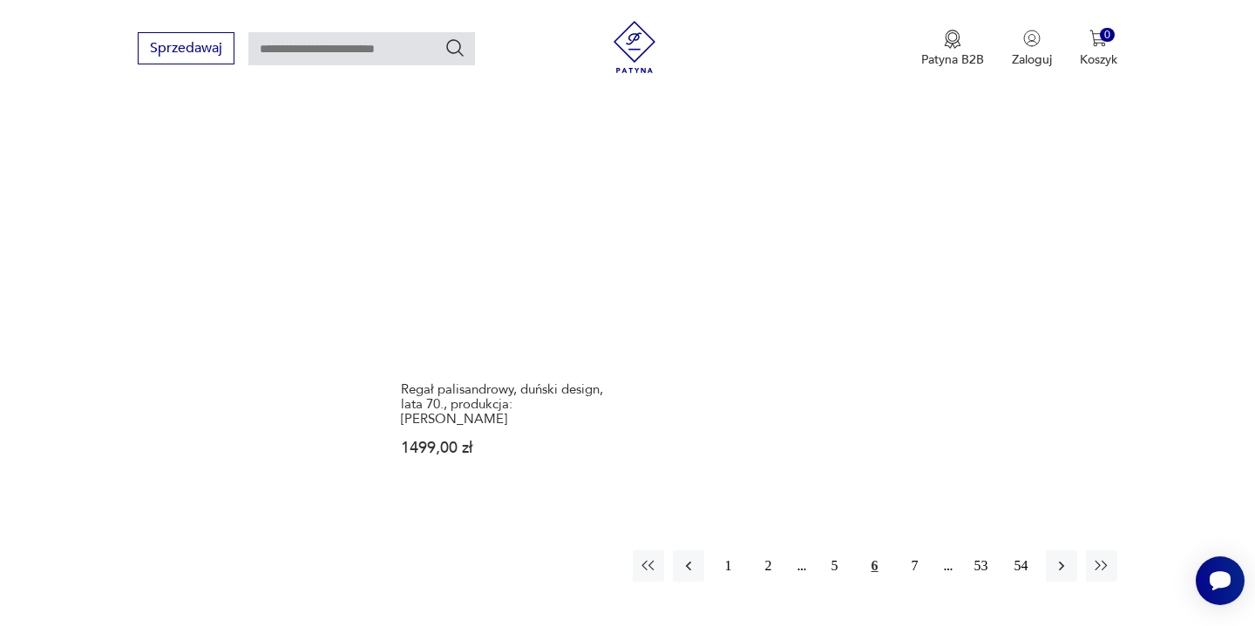
scroll to position [2517, 0]
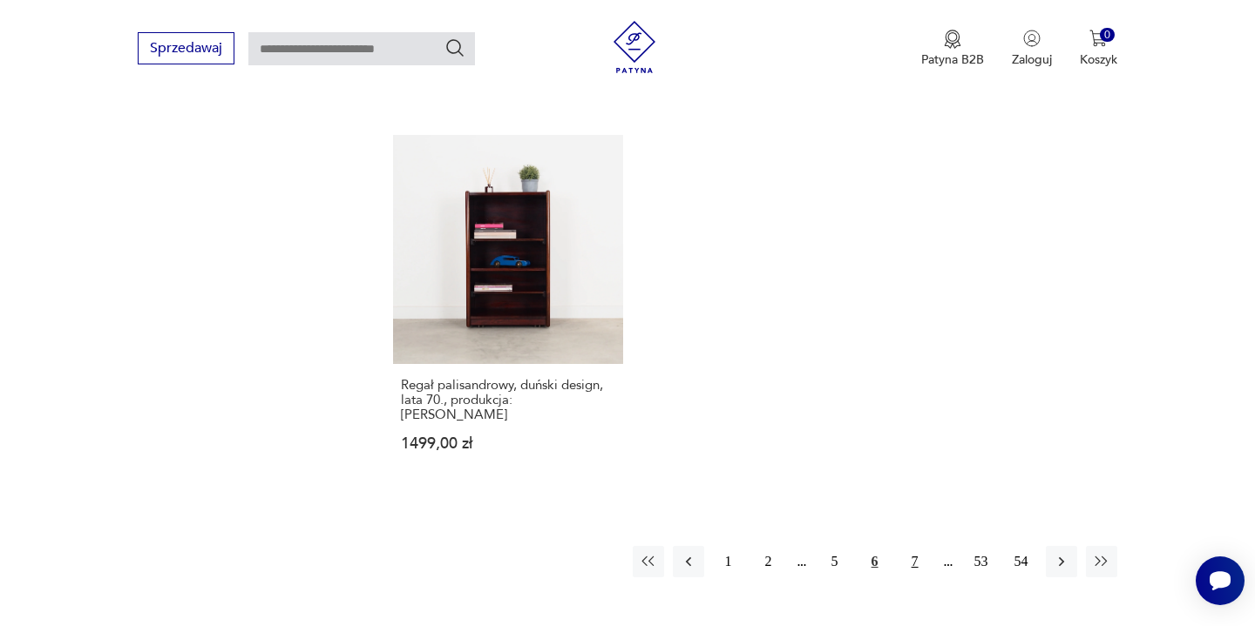
click at [910, 546] on button "7" at bounding box center [914, 561] width 31 height 31
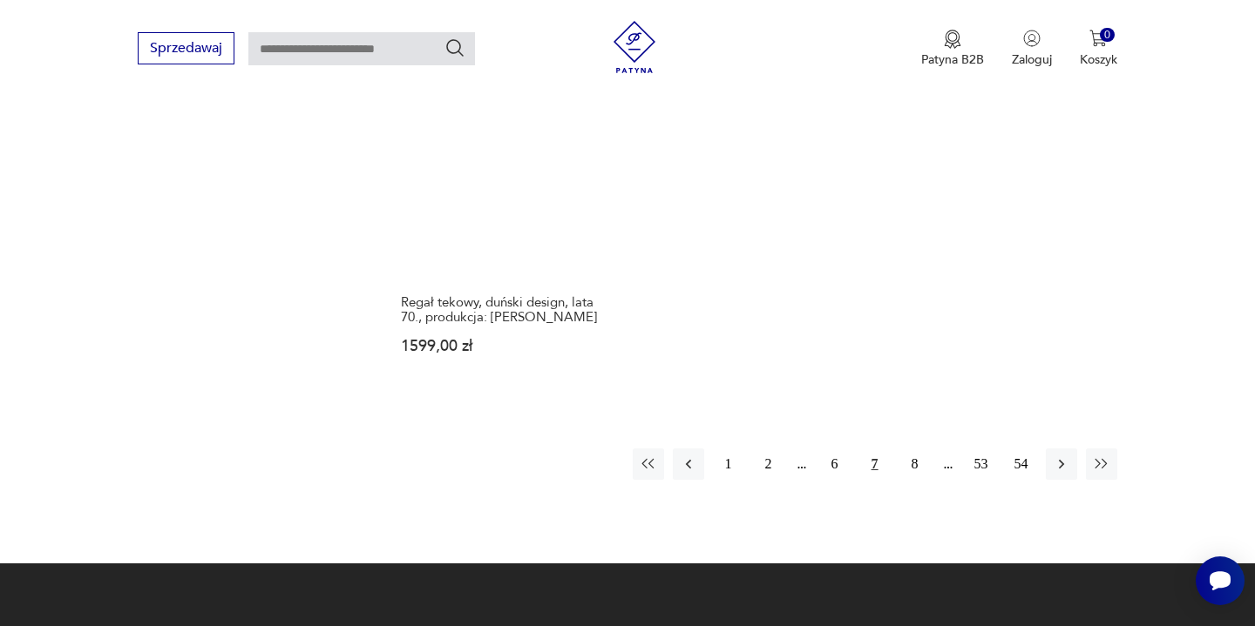
scroll to position [2614, 0]
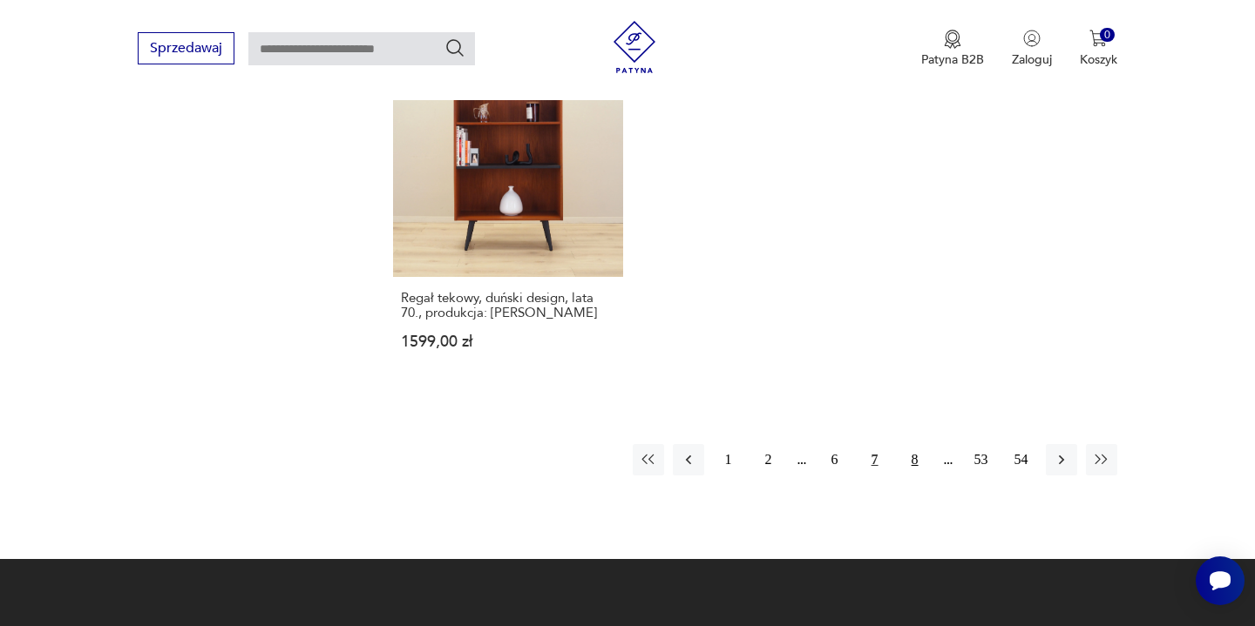
click at [921, 444] on button "8" at bounding box center [914, 459] width 31 height 31
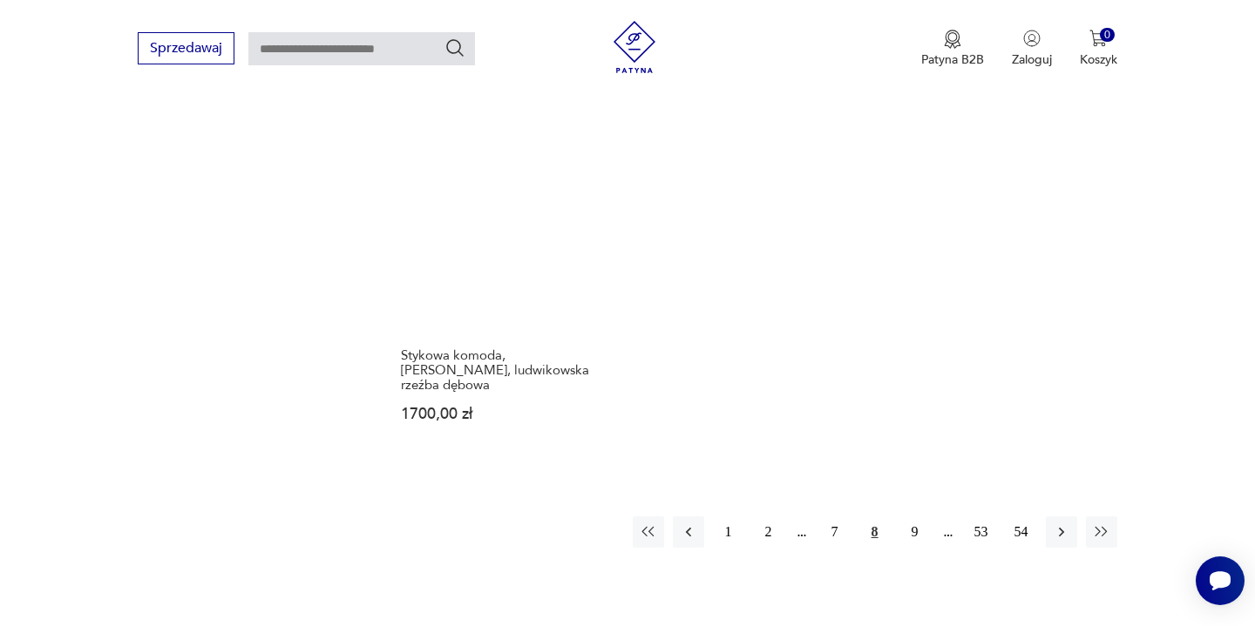
scroll to position [2577, 0]
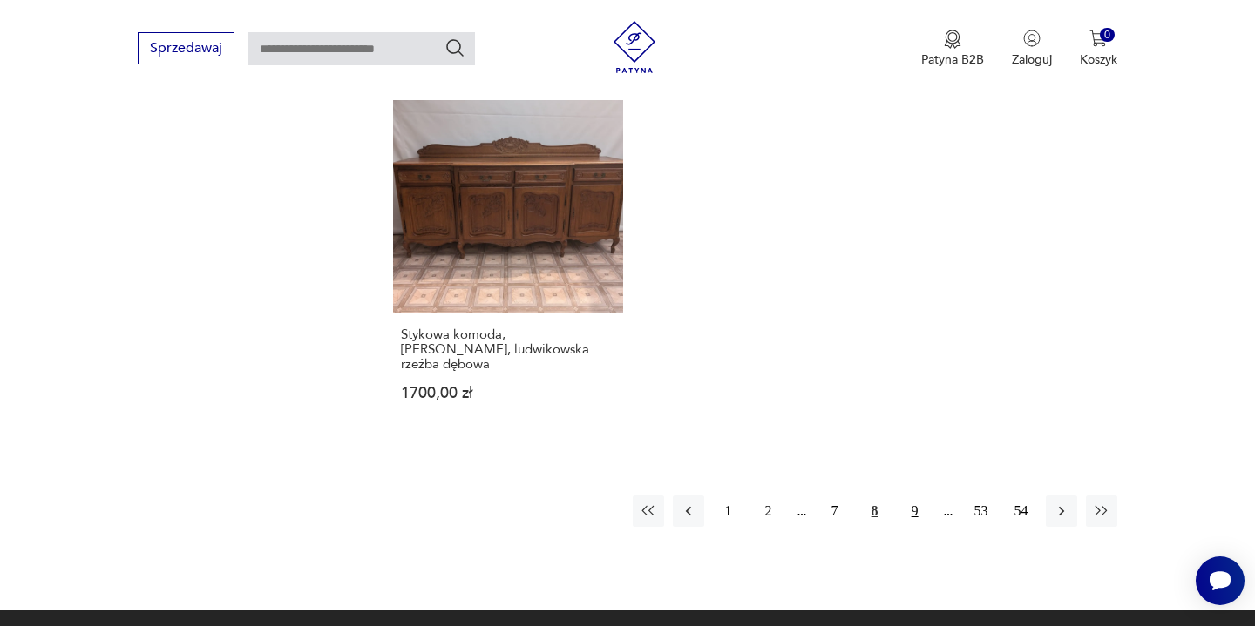
click at [910, 496] on button "9" at bounding box center [914, 511] width 31 height 31
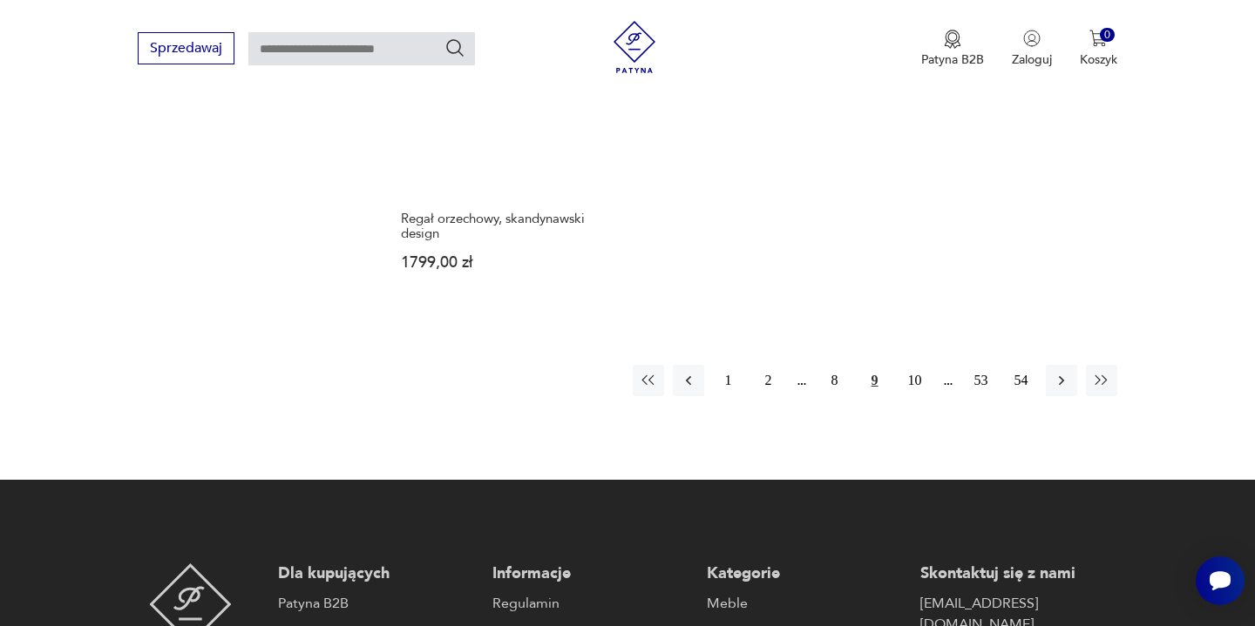
scroll to position [2712, 0]
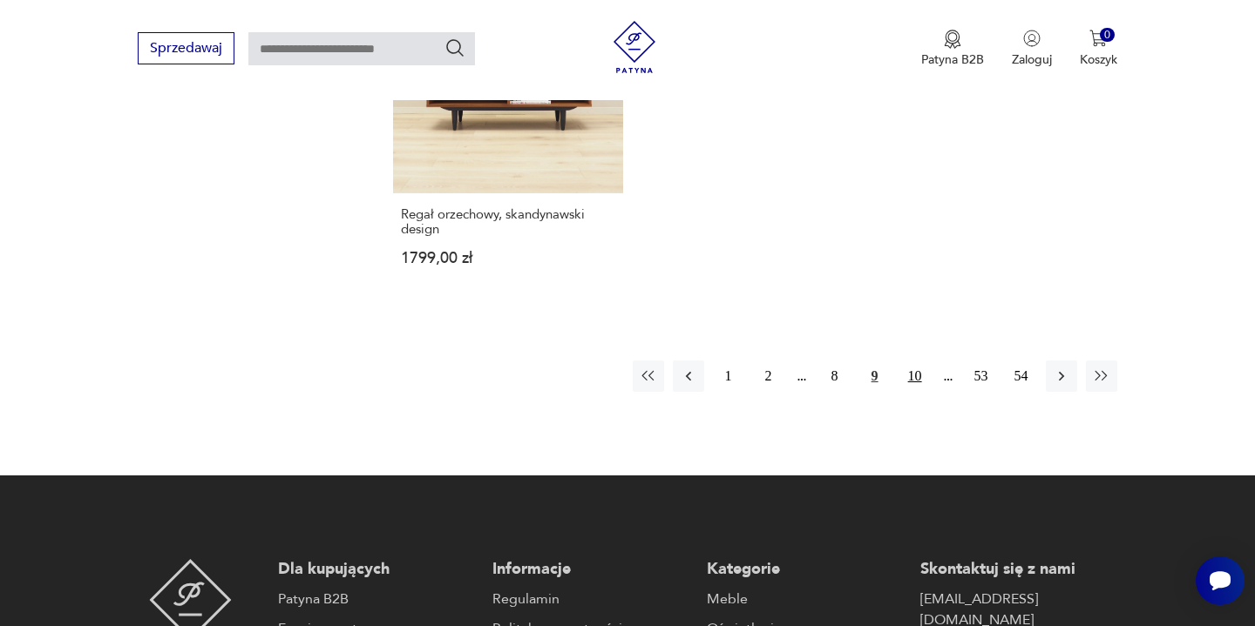
click at [916, 361] on button "10" at bounding box center [914, 376] width 31 height 31
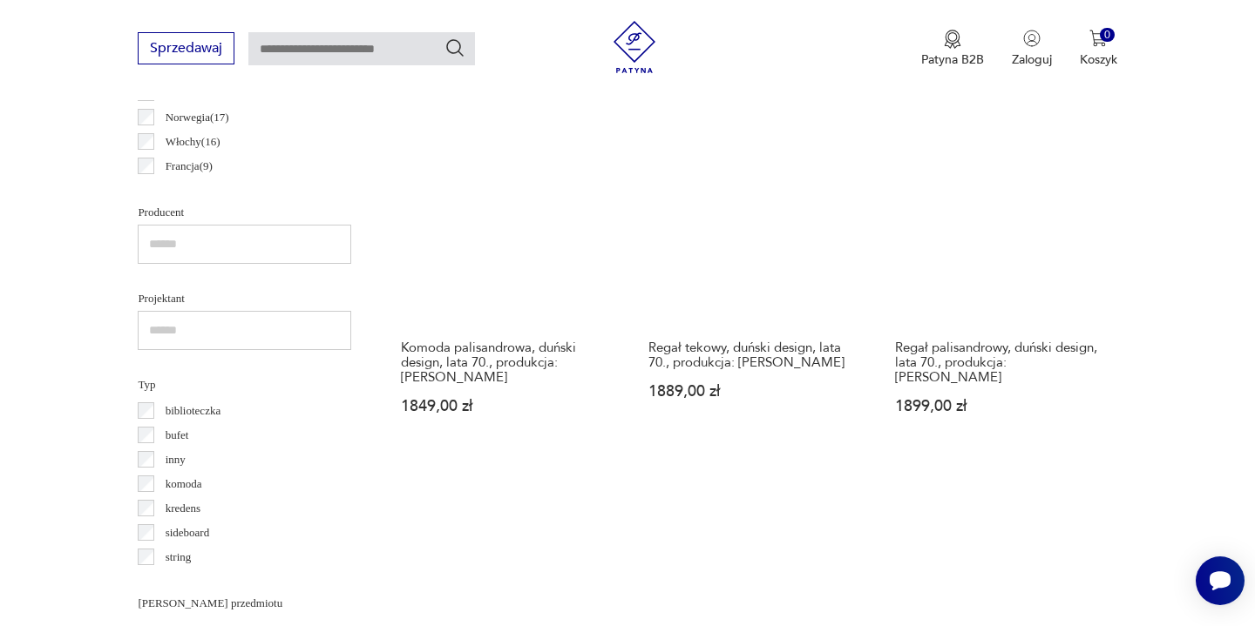
scroll to position [1070, 0]
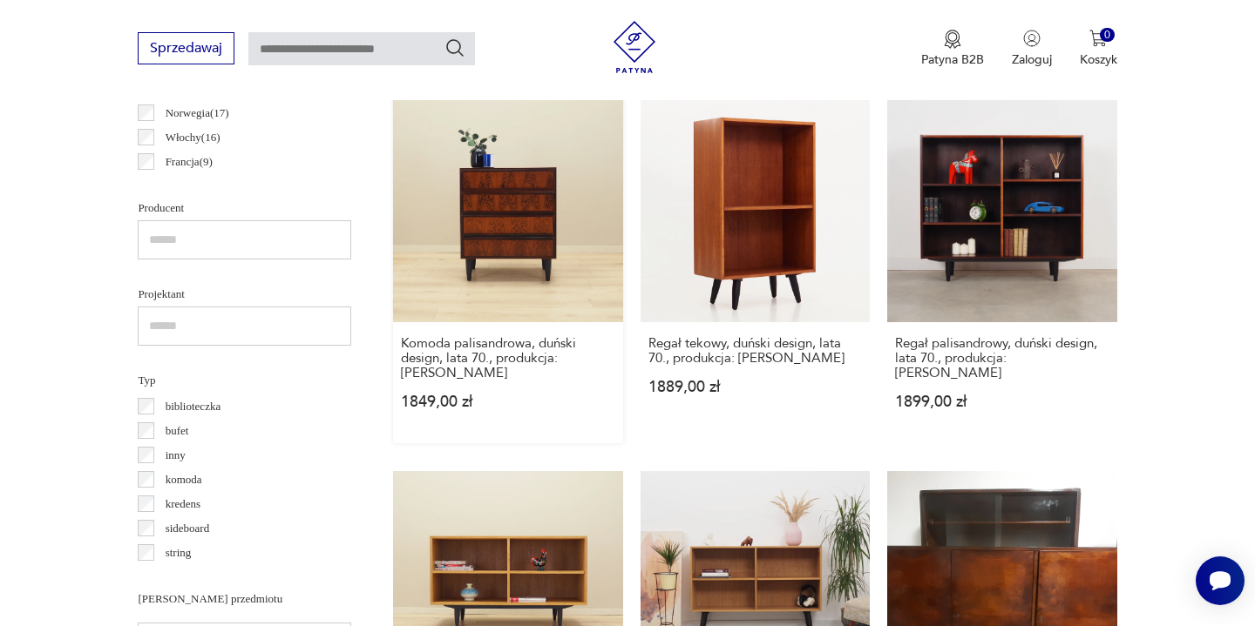
click at [553, 222] on link "Komoda palisandrowa, duński design, lata 70., produkcja: [PERSON_NAME][DATE],00…" at bounding box center [507, 267] width 229 height 350
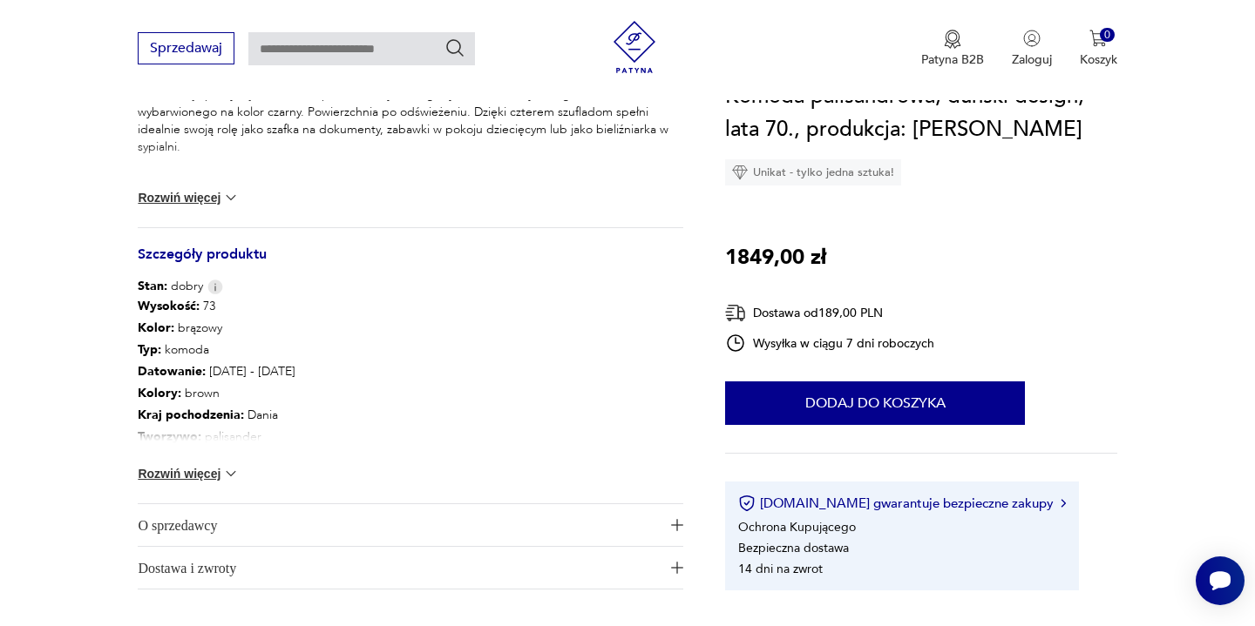
scroll to position [825, 0]
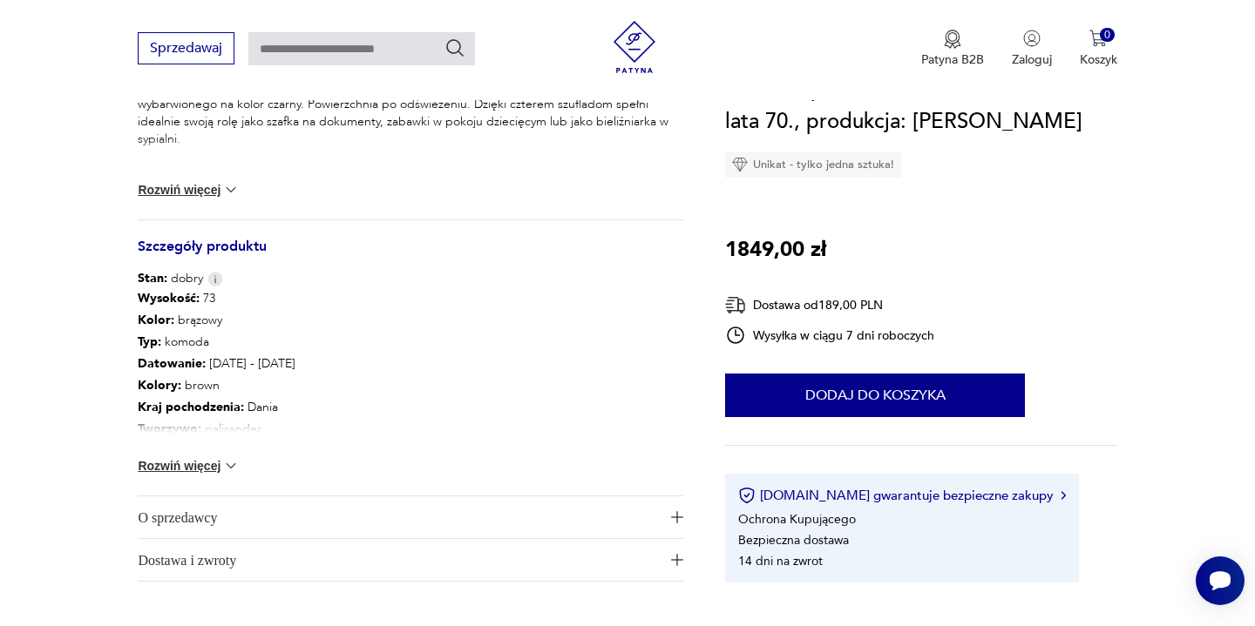
click at [207, 468] on button "Rozwiń więcej" at bounding box center [188, 465] width 101 height 17
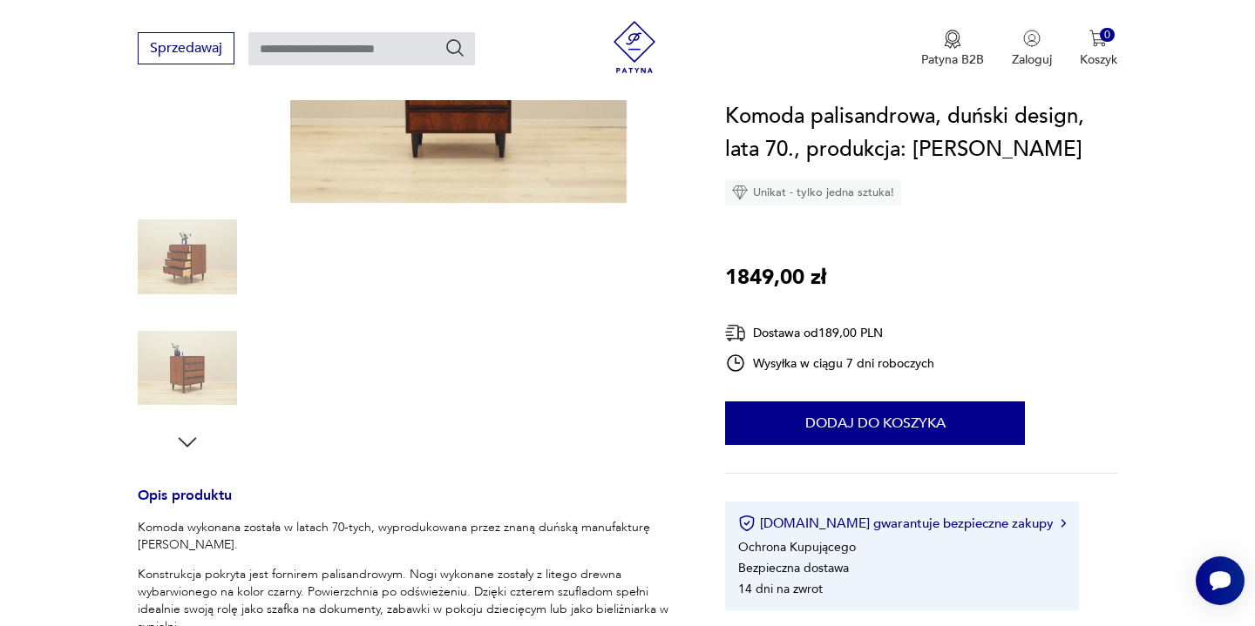
scroll to position [330, 0]
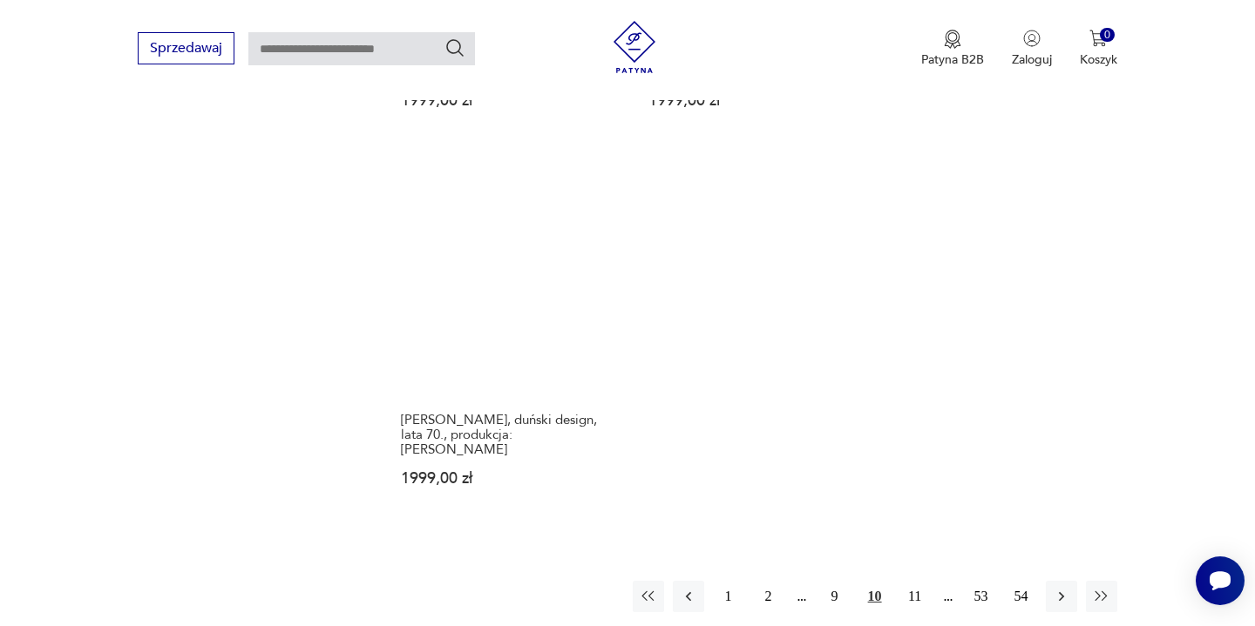
scroll to position [2532, 0]
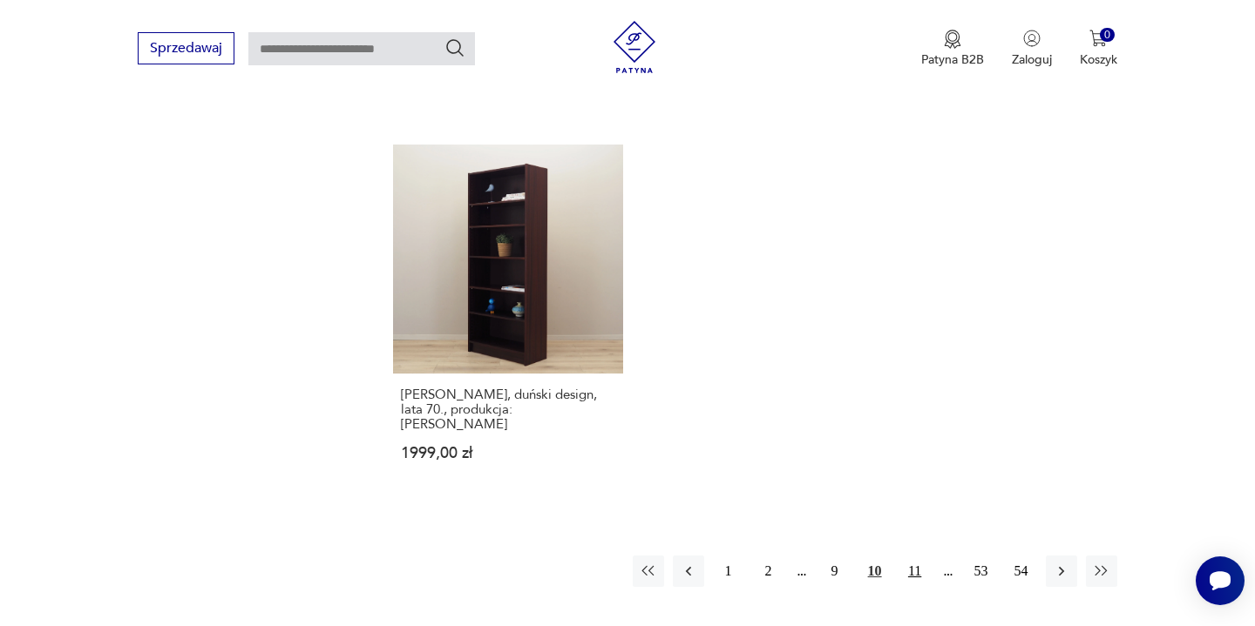
click at [920, 556] on button "11" at bounding box center [914, 571] width 31 height 31
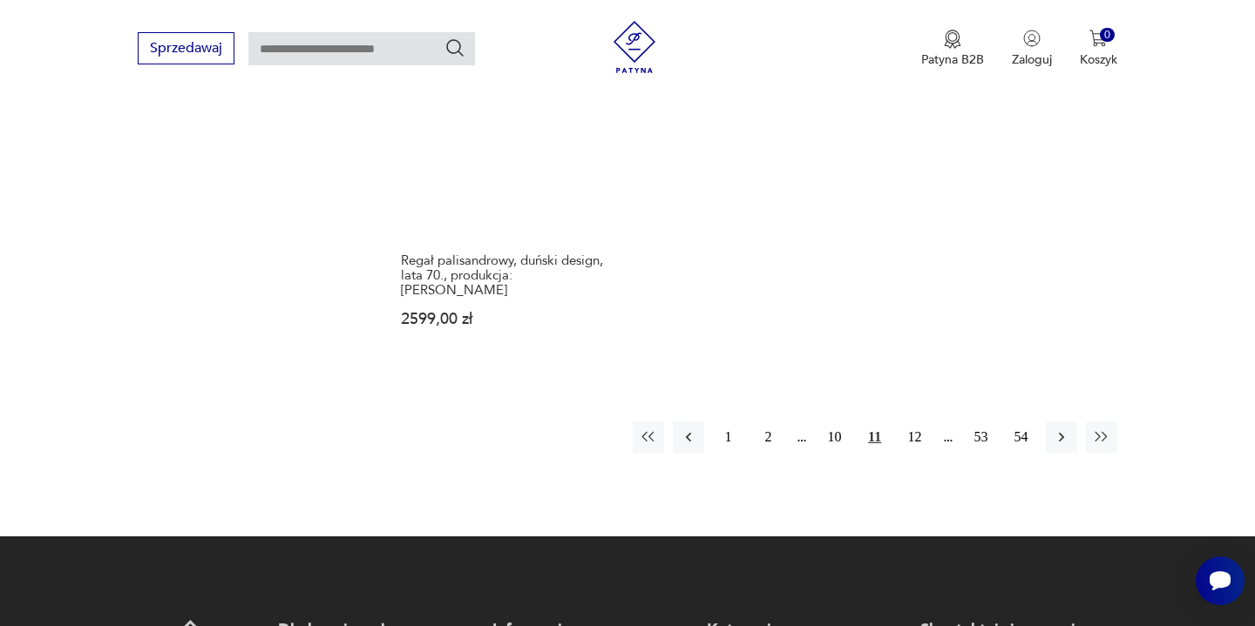
scroll to position [2669, 0]
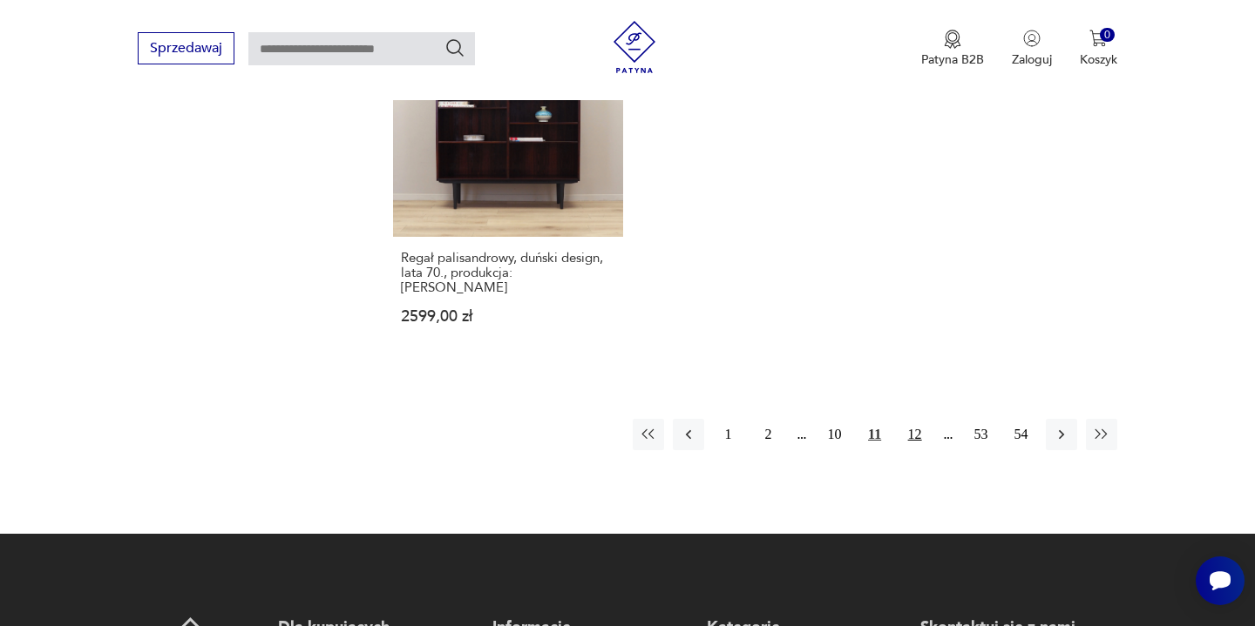
click at [922, 419] on button "12" at bounding box center [914, 434] width 31 height 31
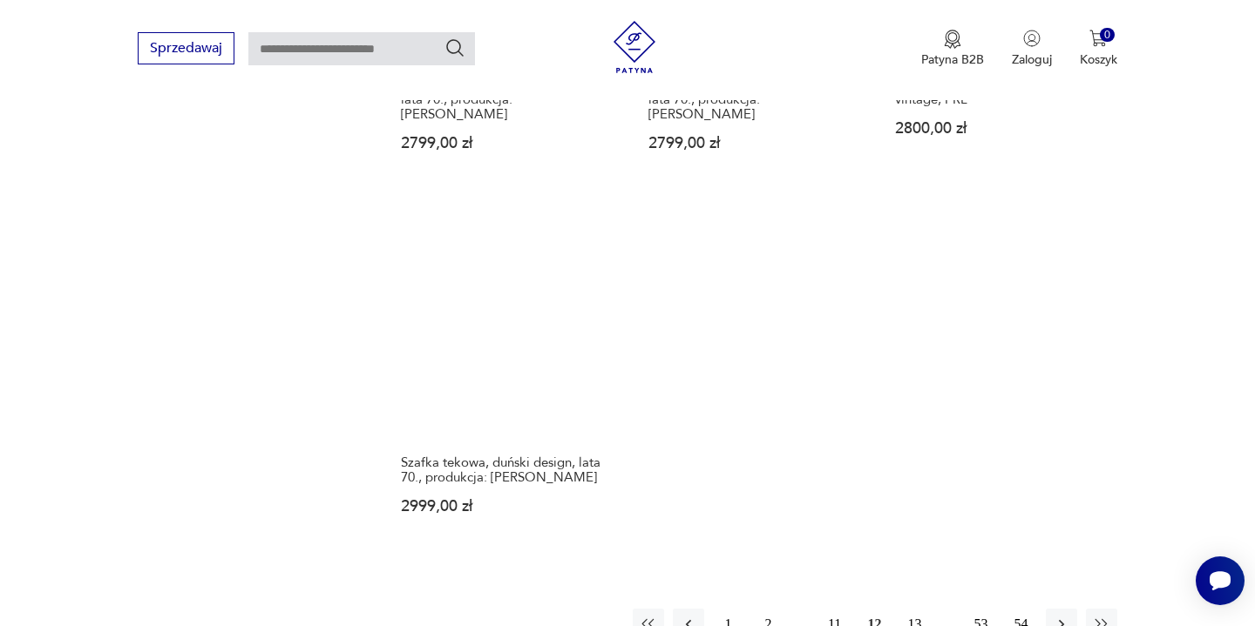
scroll to position [2519, 0]
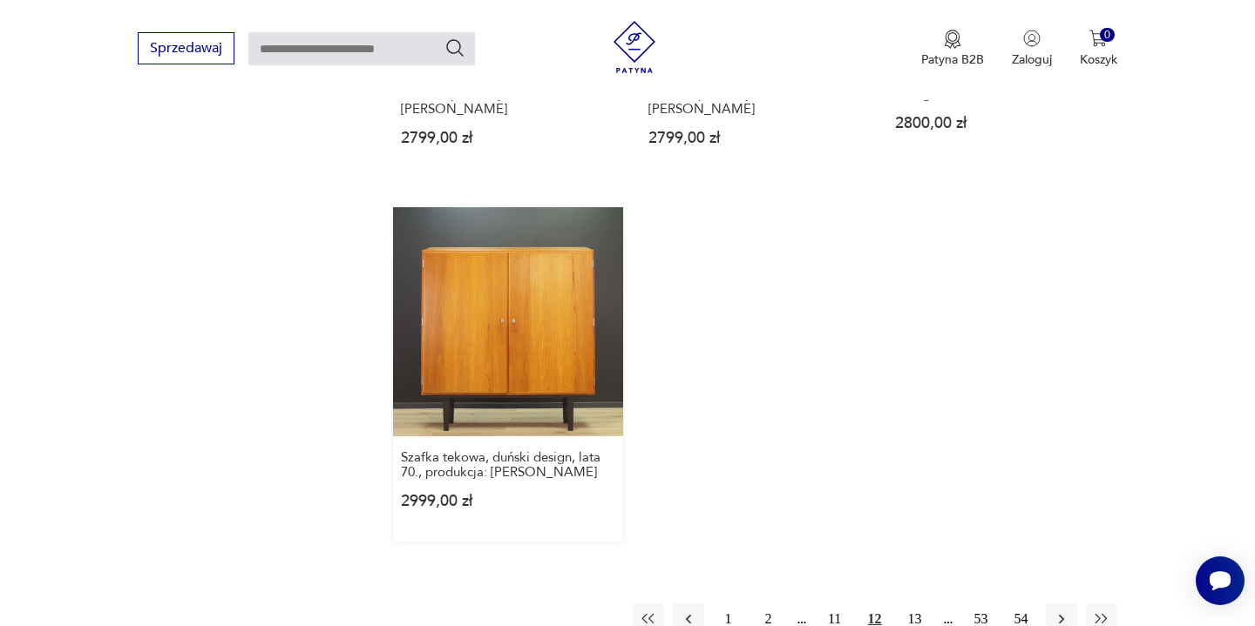
click at [554, 300] on link "Szafka tekowa, duński design, lata 70., produkcja: [PERSON_NAME] 2999,00 zł" at bounding box center [507, 374] width 229 height 335
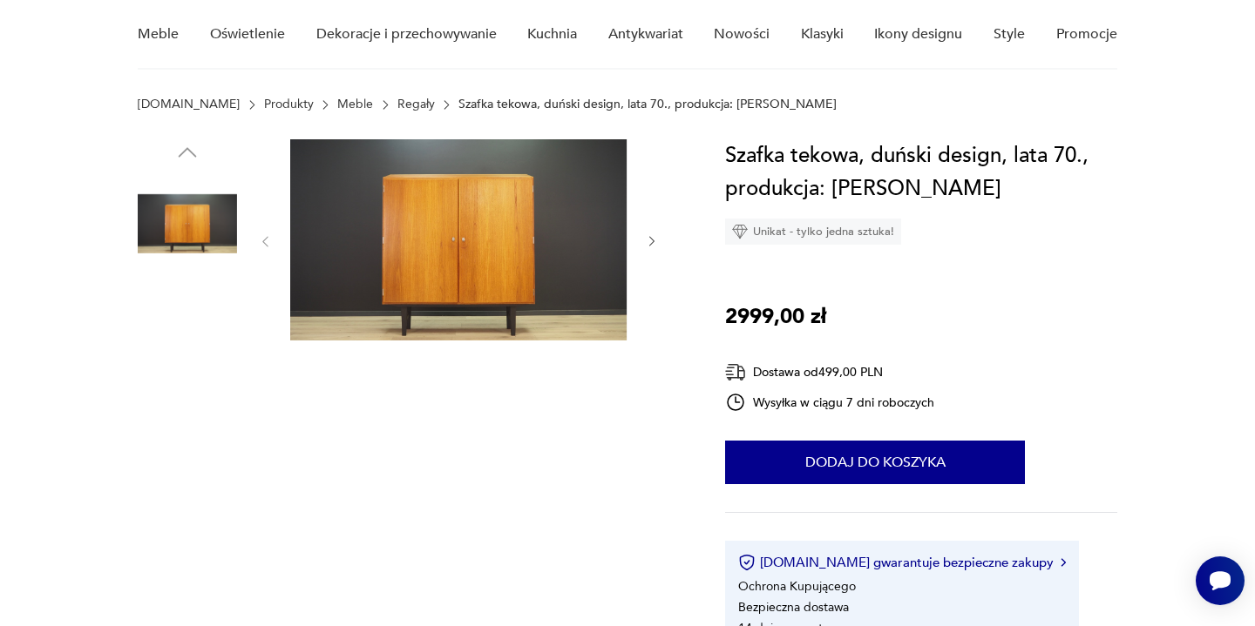
scroll to position [152, 0]
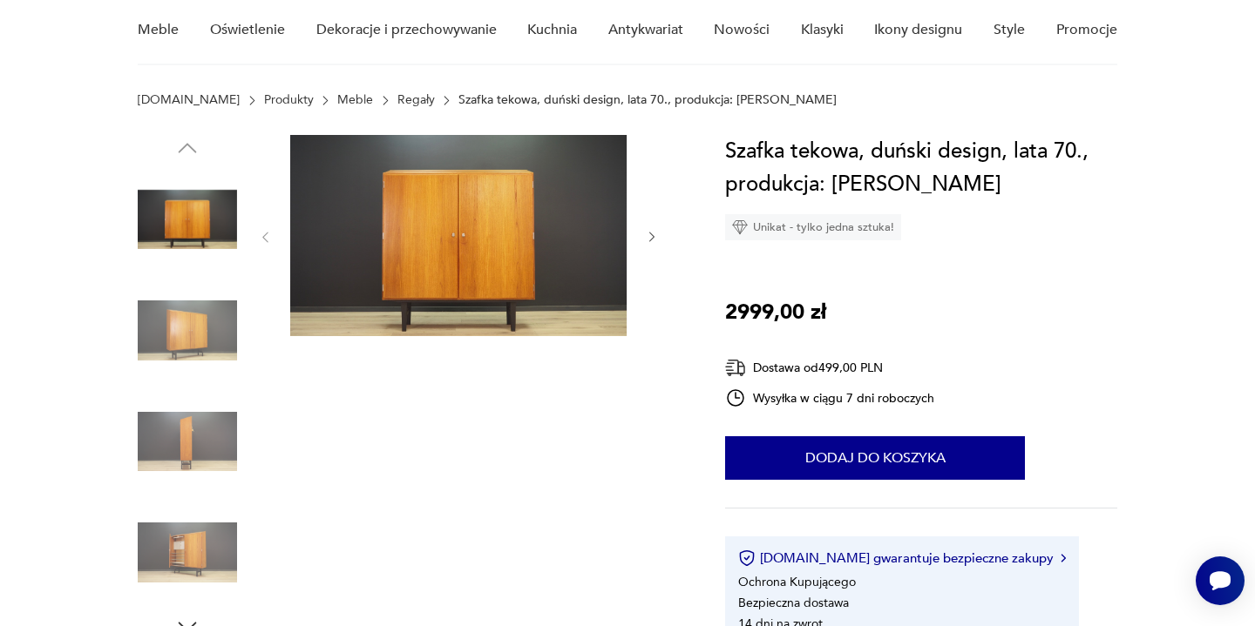
click at [648, 235] on icon "button" at bounding box center [652, 237] width 15 height 15
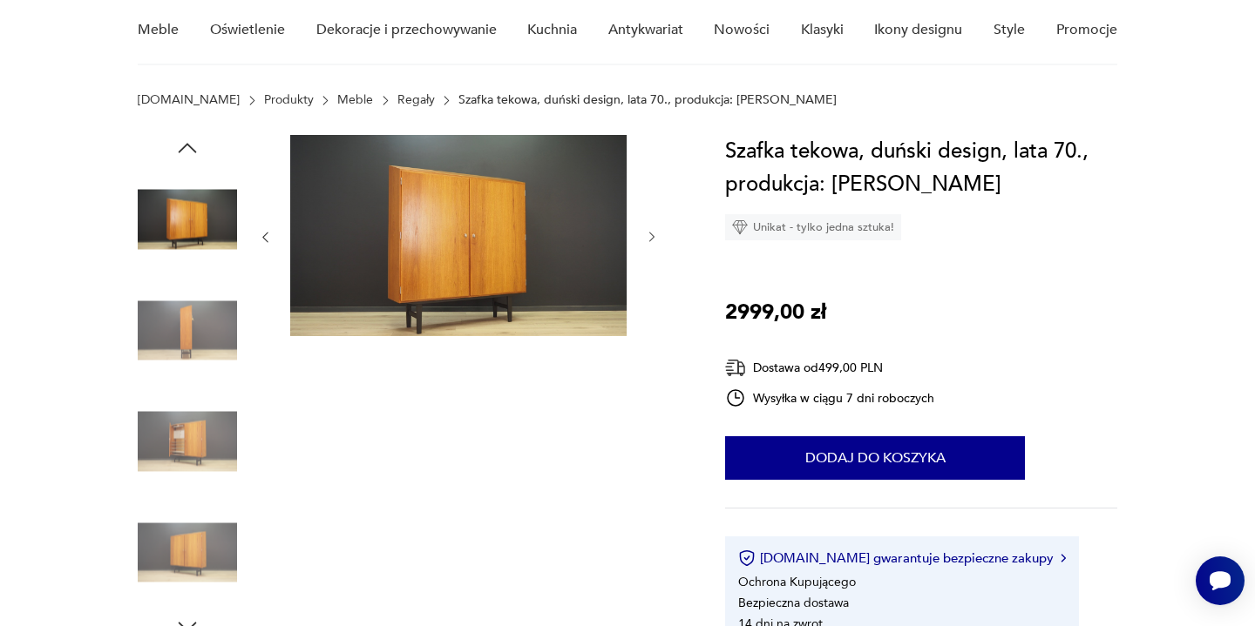
click at [649, 235] on icon "button" at bounding box center [652, 237] width 15 height 15
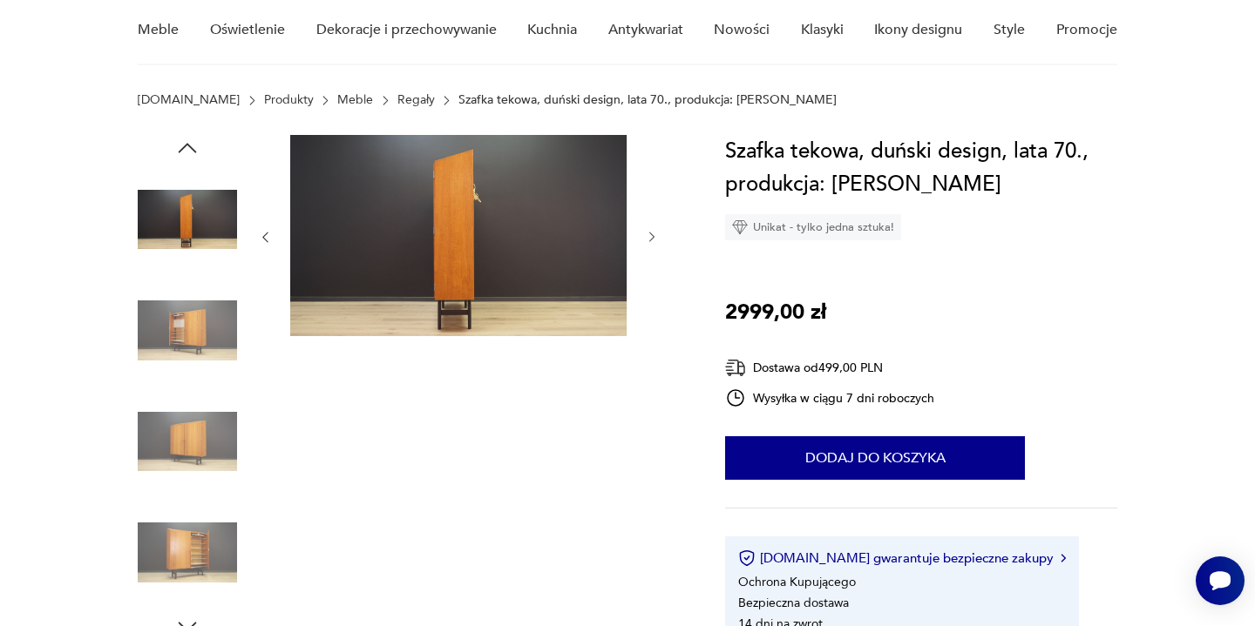
click at [649, 235] on icon "button" at bounding box center [652, 237] width 15 height 15
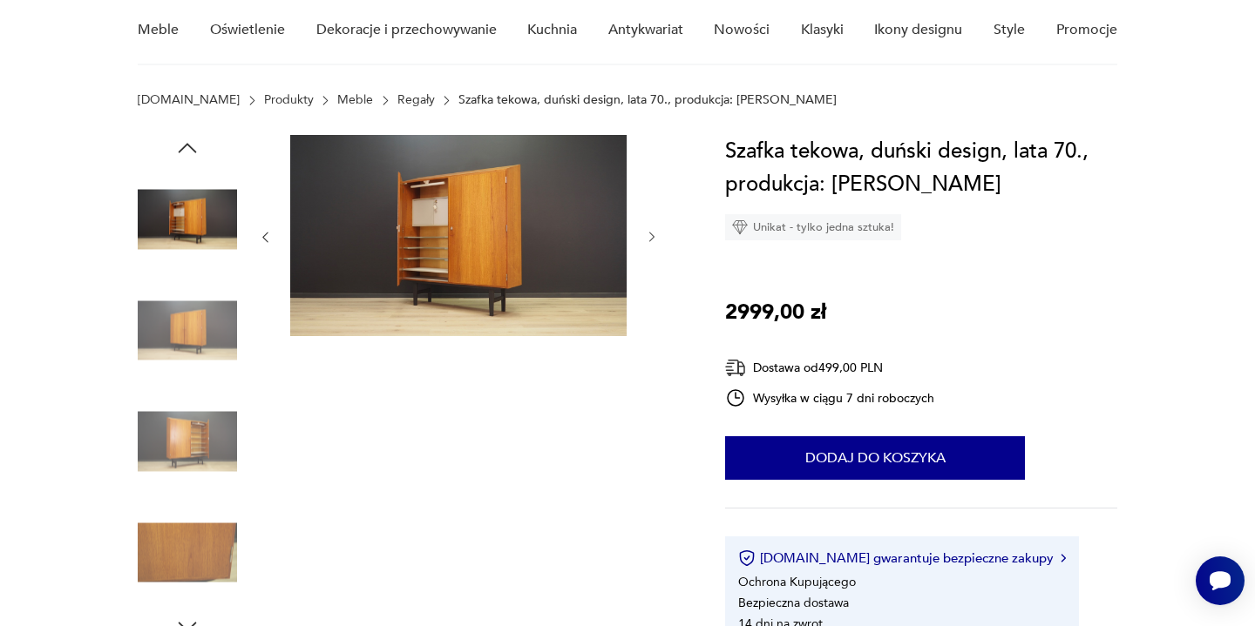
click at [649, 235] on icon "button" at bounding box center [652, 237] width 15 height 15
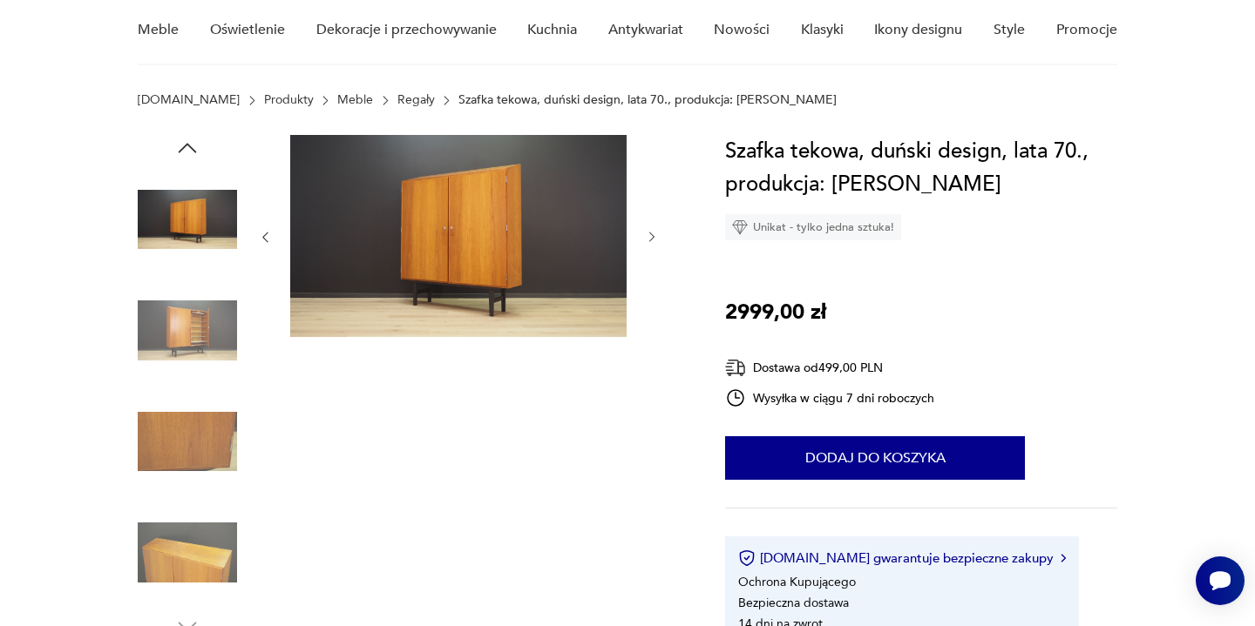
click at [649, 235] on icon "button" at bounding box center [652, 237] width 15 height 15
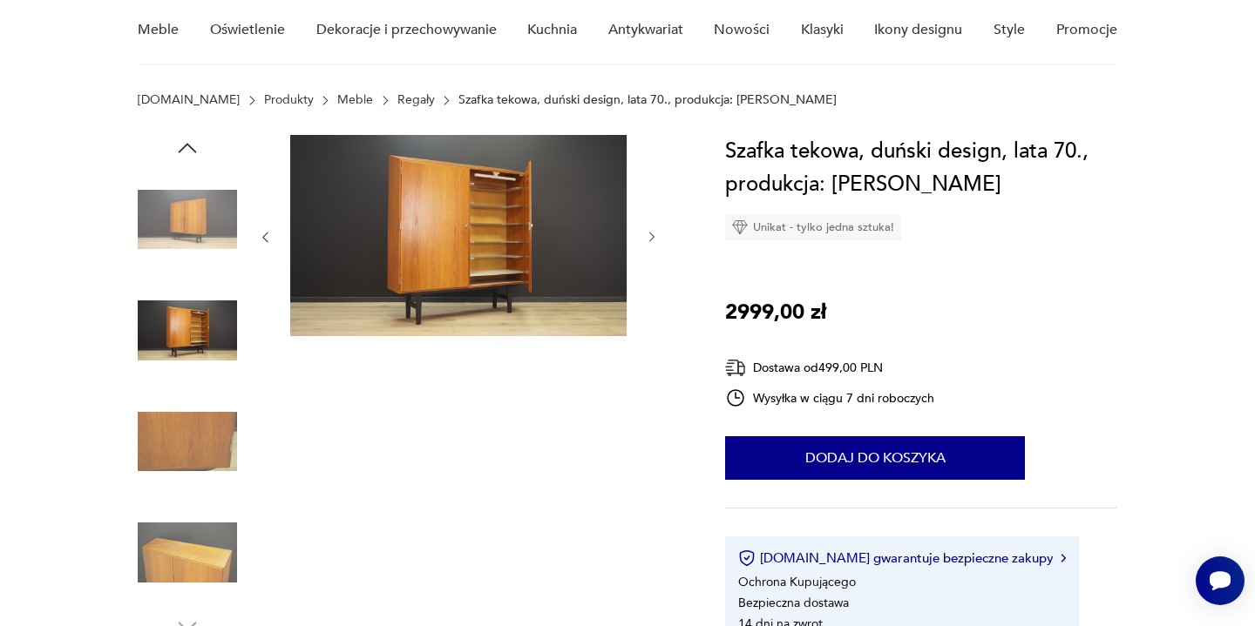
click at [649, 235] on icon "button" at bounding box center [652, 237] width 15 height 15
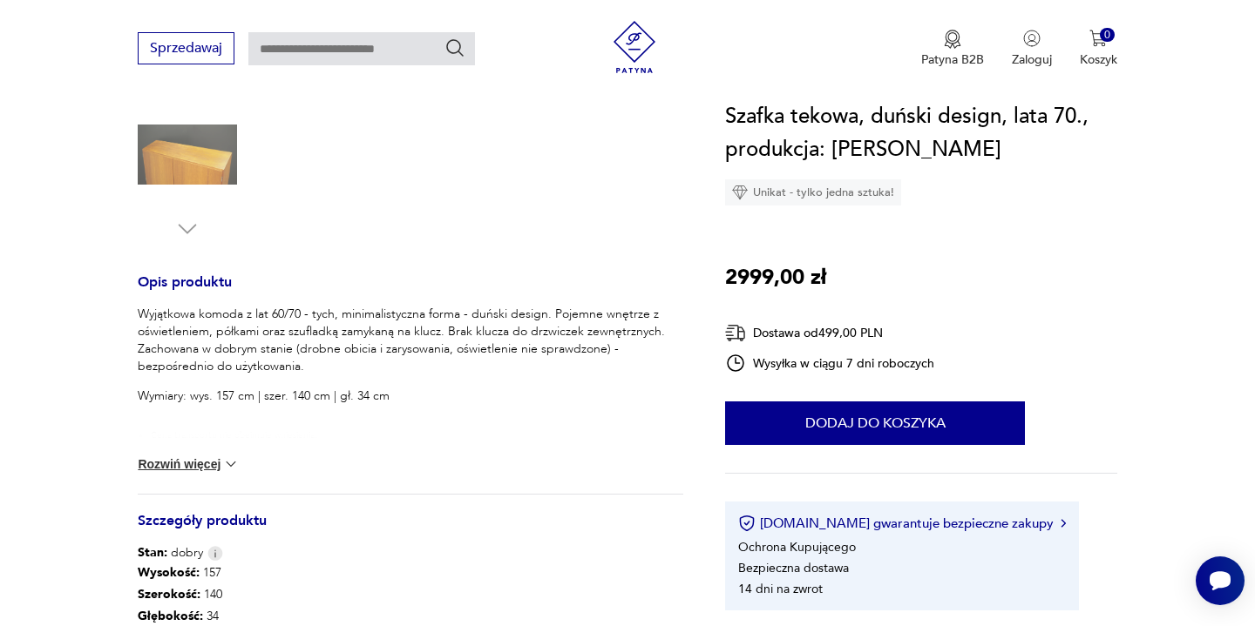
scroll to position [551, 0]
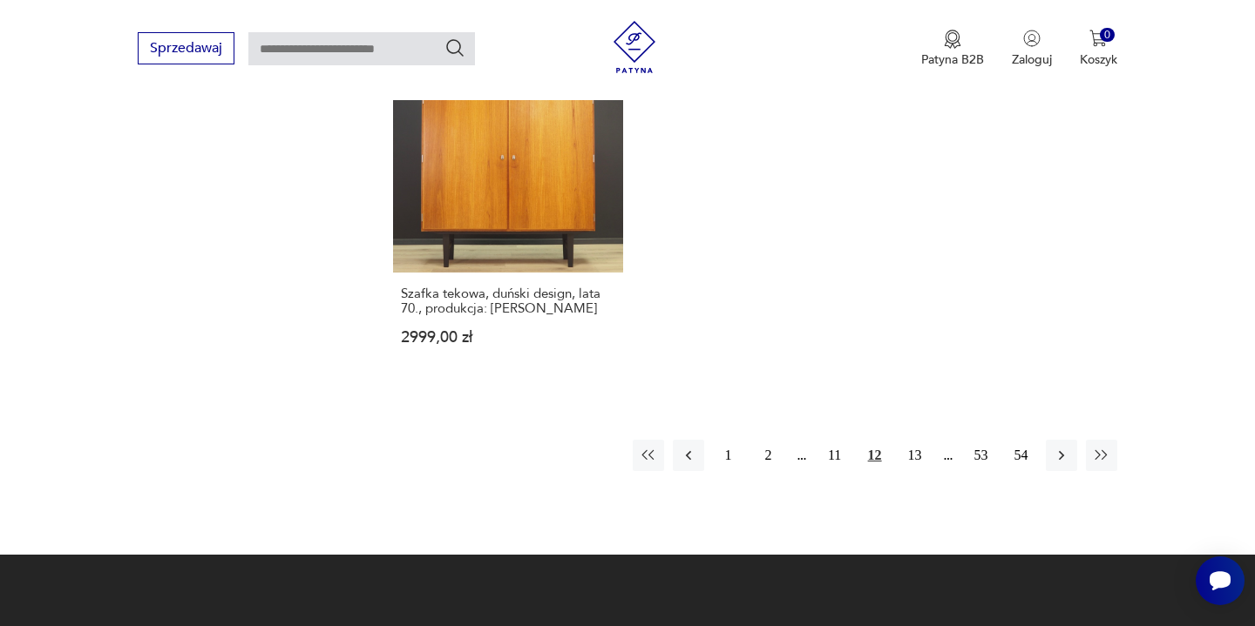
scroll to position [2688, 0]
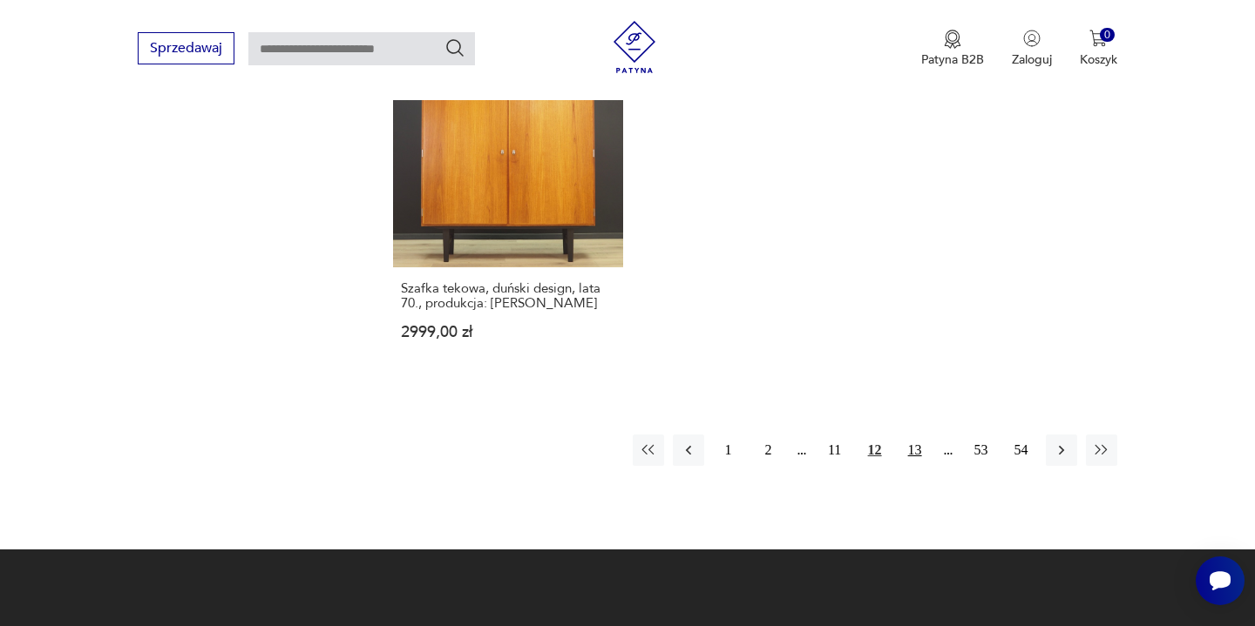
click at [909, 435] on button "13" at bounding box center [914, 450] width 31 height 31
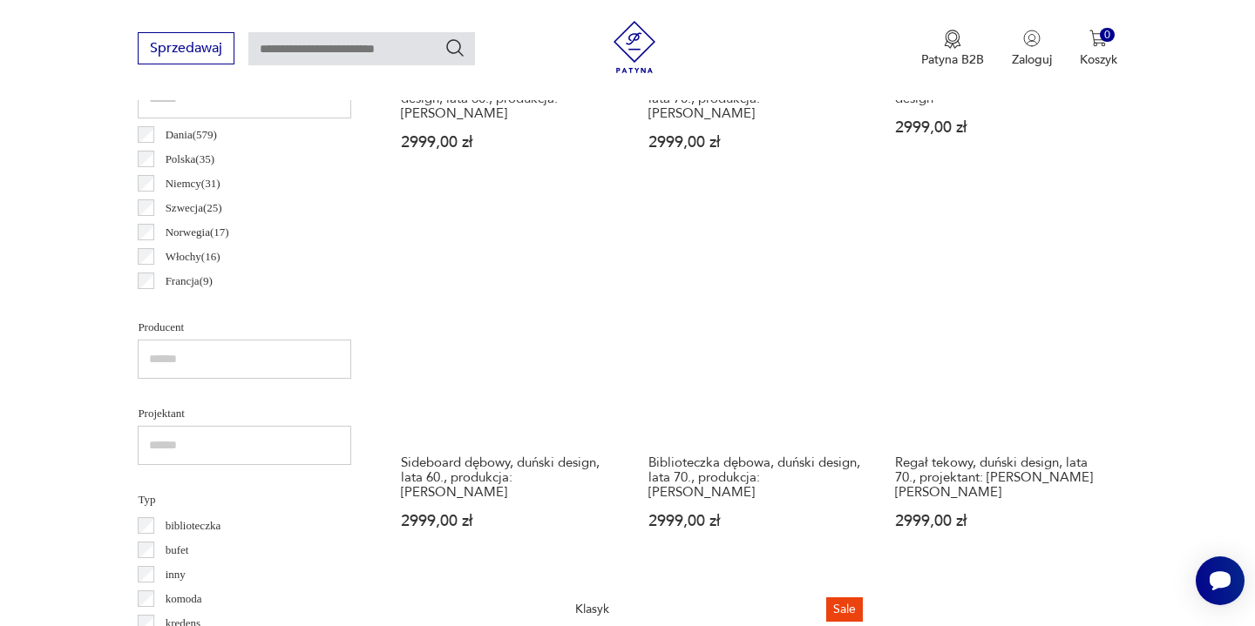
scroll to position [944, 0]
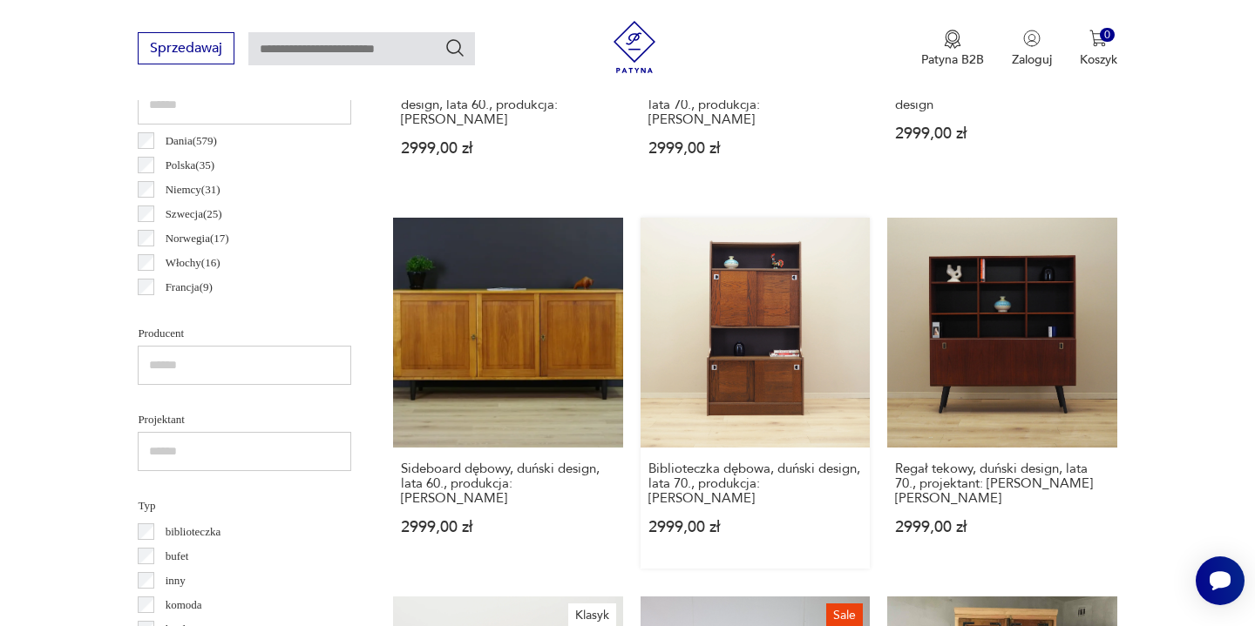
click at [808, 341] on link "Biblioteczka dębowa, duński design, lata 70., produkcja: [PERSON_NAME] 2999,00 …" at bounding box center [754, 393] width 229 height 350
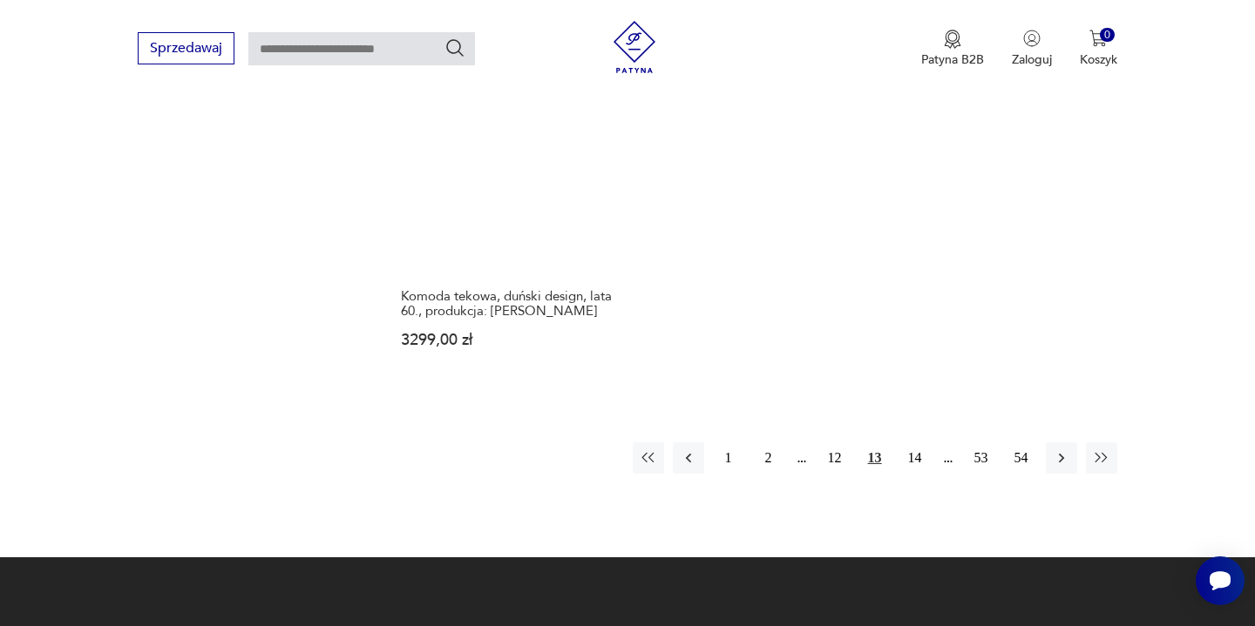
scroll to position [2662, 0]
